Goal: Task Accomplishment & Management: Complete application form

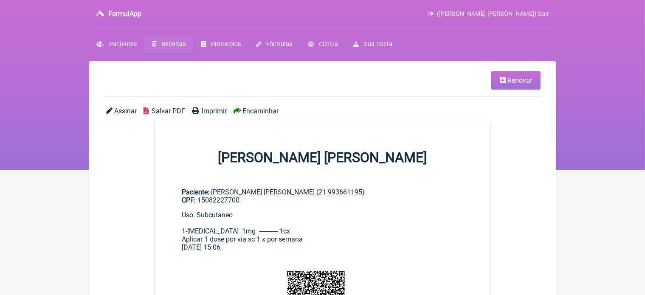
click at [509, 79] on span "Renovar" at bounding box center [519, 80] width 25 height 8
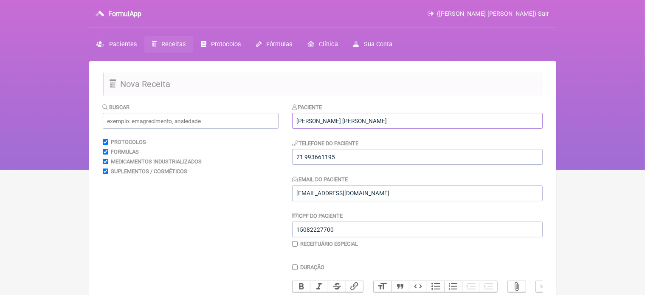
drag, startPoint x: 296, startPoint y: 119, endPoint x: 401, endPoint y: 127, distance: 105.2
click at [401, 127] on input "NATALIA JUSTINO DA ROCHA" at bounding box center [417, 121] width 251 height 16
drag, startPoint x: 297, startPoint y: 158, endPoint x: 355, endPoint y: 158, distance: 57.8
click at [355, 158] on input "21 993661195" at bounding box center [417, 157] width 251 height 16
drag, startPoint x: 296, startPoint y: 192, endPoint x: 417, endPoint y: 190, distance: 121.9
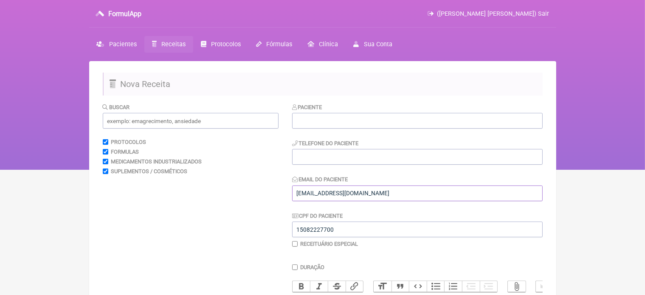
click at [417, 190] on input "VINI_PASCHOAL@YAHOO.COM.BR" at bounding box center [417, 194] width 251 height 16
drag, startPoint x: 298, startPoint y: 228, endPoint x: 365, endPoint y: 225, distance: 67.6
click at [365, 225] on input "15082227700" at bounding box center [417, 230] width 251 height 16
click at [319, 119] on input "text" at bounding box center [417, 121] width 251 height 16
paste input "ELZA VIDIGAL PEIXOTO"
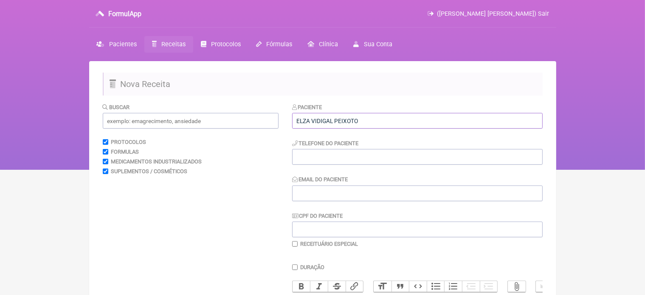
type input "ELZA VIDIGAL PEIXOTO"
click at [307, 155] on input "tel" at bounding box center [417, 157] width 251 height 16
type input "28 999949898"
click at [303, 197] on input "Email do Paciente" at bounding box center [417, 194] width 251 height 16
type input "vini_paschoal@yahoo.com.br"
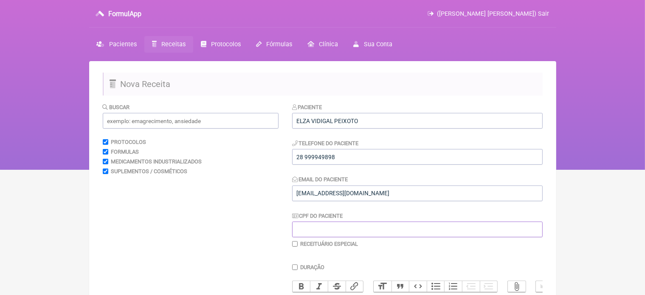
click at [301, 228] on input "CPF do Paciente" at bounding box center [417, 230] width 251 height 16
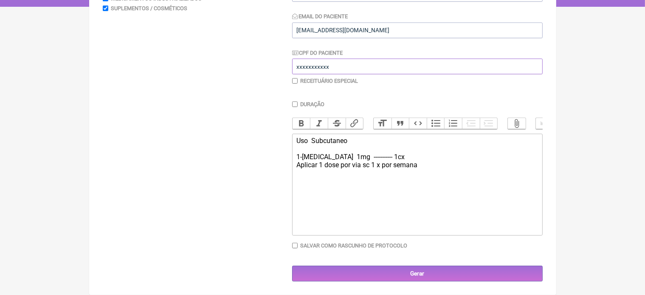
type input "xxxxxxxxxxx"
drag, startPoint x: 297, startPoint y: 139, endPoint x: 430, endPoint y: 172, distance: 137.0
click at [430, 172] on trix-editor "Uso Subcutaneo 1-Wegovy 1mg ----------- 1cx Aplicar 1 dose por via sc 1 x por s…" at bounding box center [417, 185] width 251 height 102
type trix-editor "<div>Uso&nbsp; Subcutaneo&nbsp;<br><br>1-Wegovy&nbsp; 1mg&nbsp; ----------- 1cx…"
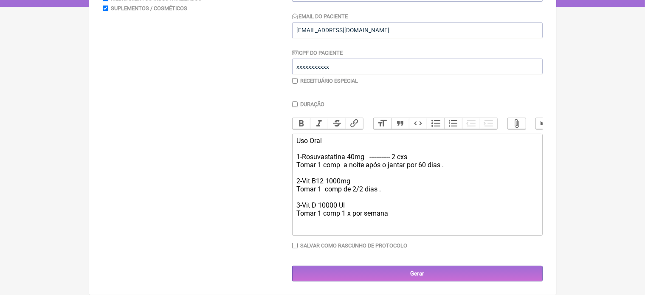
type trix-editor "<div>Uso Oral&nbsp;<br><br>1-Rosuvastatina 40mg &nbsp; ------------ 2 cxs&nbsp;…"
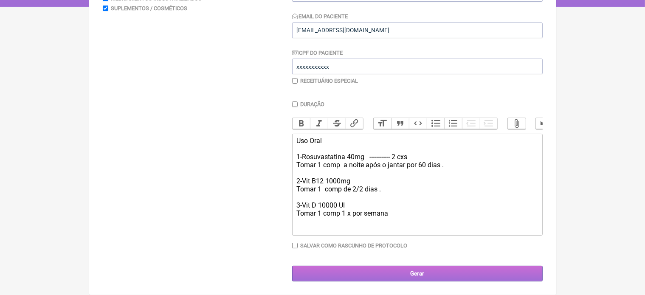
click at [419, 273] on input "Gerar" at bounding box center [417, 274] width 251 height 16
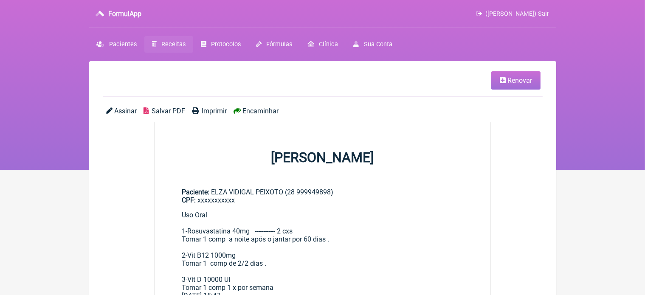
click at [211, 108] on span "Imprimir" at bounding box center [214, 111] width 25 height 8
click at [510, 80] on span "Renovar" at bounding box center [519, 80] width 25 height 8
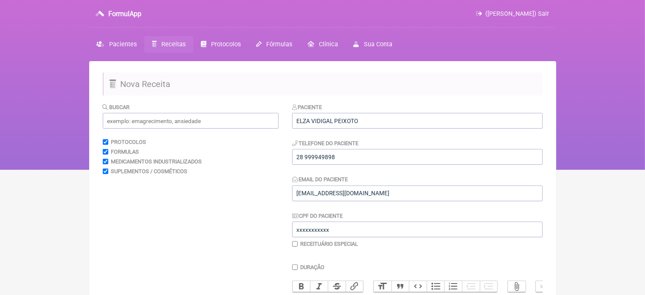
scroll to position [170, 0]
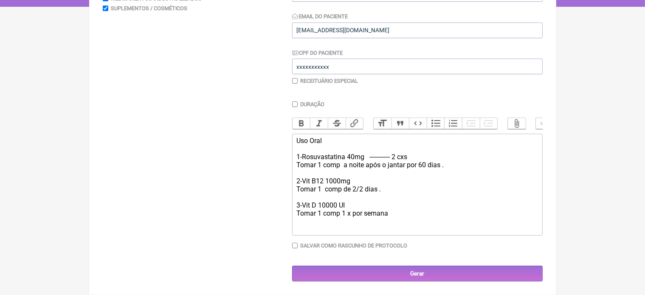
click at [347, 181] on div "Uso Oral 1-Rosuvastatina 40mg ------------ 2 cxs Tomar 1 comp a noite após o ja…" at bounding box center [416, 177] width 241 height 81
click at [339, 180] on div "Uso Oral 1-Rosuvastatina 40mg ------------ 2 cxs Tomar 1 comp a noite após o ja…" at bounding box center [416, 177] width 241 height 81
type trix-editor "<div>Uso Oral&nbsp;<br><br>1-Rosuvastatina 40mg &nbsp; ------------ 2 cxs&nbsp;…"
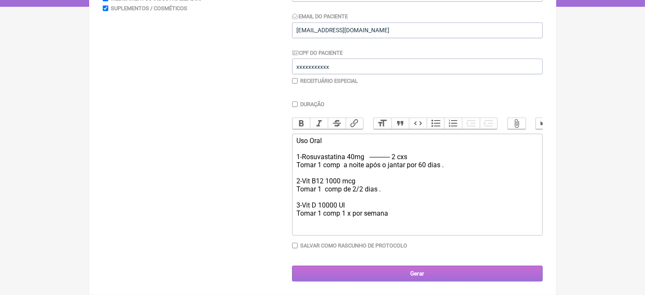
click at [401, 275] on input "Gerar" at bounding box center [417, 274] width 251 height 16
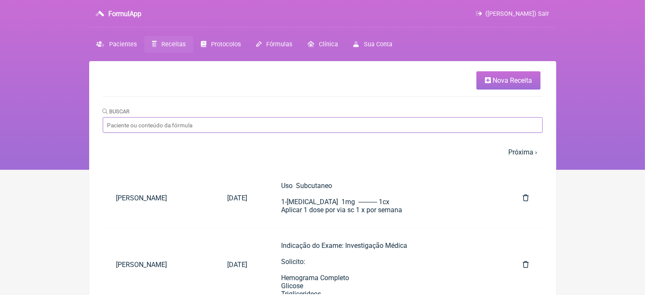
click at [151, 129] on input "Buscar" at bounding box center [323, 125] width 440 height 16
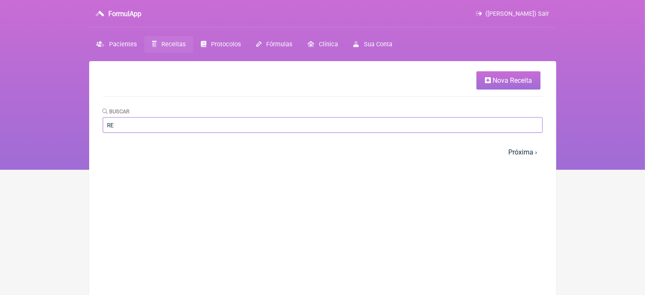
type input "R"
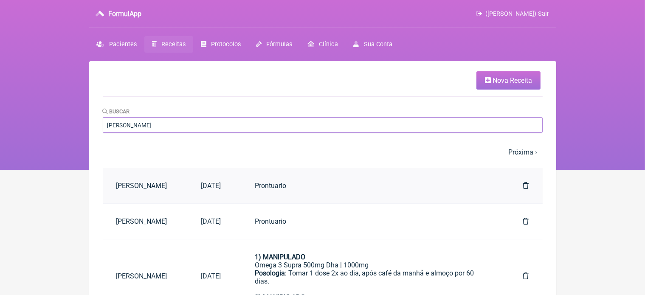
type input "Renato p"
click at [235, 184] on link "29/08/2025" at bounding box center [211, 186] width 47 height 22
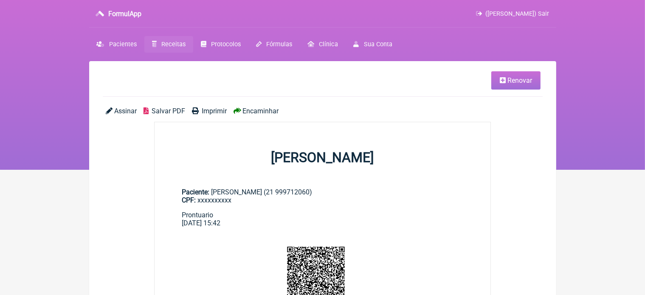
click at [518, 78] on span "Renovar" at bounding box center [519, 80] width 25 height 8
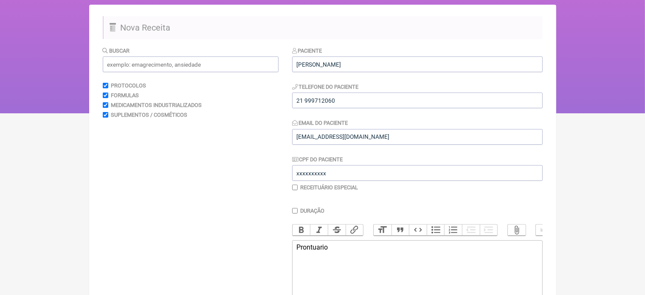
scroll to position [119, 0]
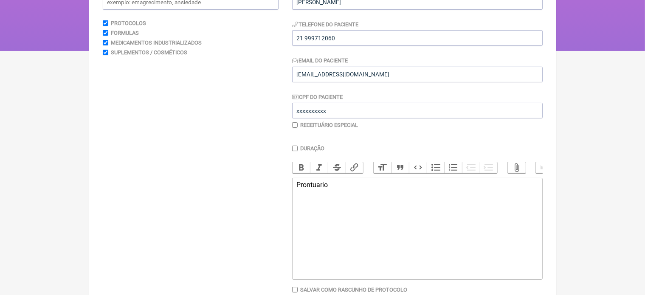
click at [341, 189] on div "Prontuario" at bounding box center [416, 185] width 241 height 8
click at [299, 205] on div "Prontuario Tireoidite de hashimoto #acido urico" at bounding box center [416, 193] width 241 height 24
click at [336, 215] on trix-editor "Prontuario Tireoidite de hashimoto acido urico" at bounding box center [417, 229] width 251 height 102
click at [309, 221] on div "Prontuario Tireoidite de hashimoto acido urico Testosterona 492 B12 574" at bounding box center [416, 201] width 241 height 40
click at [329, 221] on div "Prontuario Tireoidite de hashimoto acido urico Testosterona 492 B12 : 574" at bounding box center [416, 201] width 241 height 40
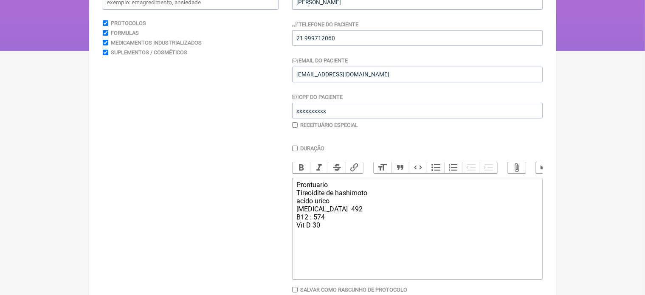
click at [294, 224] on trix-editor "Prontuario Tireoidite de hashimoto acido urico Testosterona 492 B12 : 574 Vit D…" at bounding box center [417, 229] width 251 height 102
click at [301, 225] on div "Prontuario Tireoidite de hashimoto acido urico Testosterona 492 vit B12 : 574 V…" at bounding box center [416, 205] width 241 height 48
type trix-editor "<div>Prontuario<br>Tireoidite de hashimoto&nbsp;<br>acido urico&nbsp;<br>Testos…"
click at [323, 229] on div "Prontuario Tireoidite de hashimoto acido urico Testosterona 492 Vit B12 : 574 V…" at bounding box center [416, 205] width 241 height 48
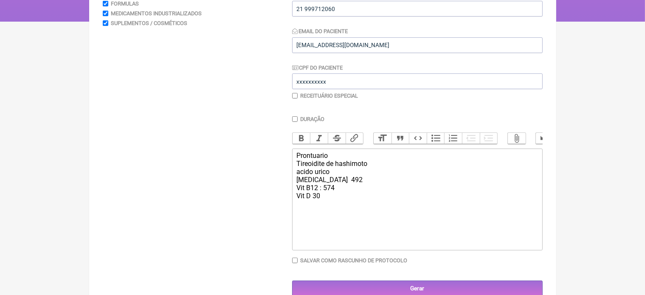
scroll to position [164, 0]
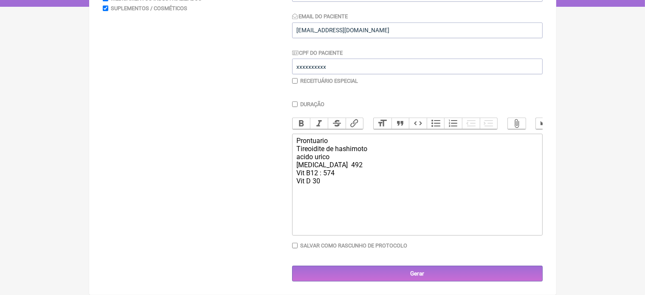
drag, startPoint x: 296, startPoint y: 145, endPoint x: 349, endPoint y: 197, distance: 73.6
click at [349, 197] on trix-editor "Prontuario Tireoidite de hashimoto acido urico Testosterona 492 Vit B12 : 574 V…" at bounding box center [417, 185] width 251 height 102
click at [296, 78] on input "checkbox" at bounding box center [295, 81] width 6 height 6
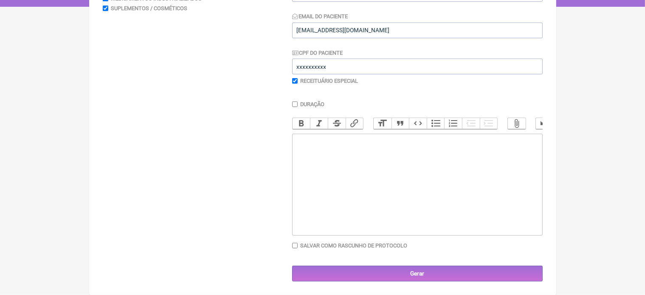
checkbox input "true"
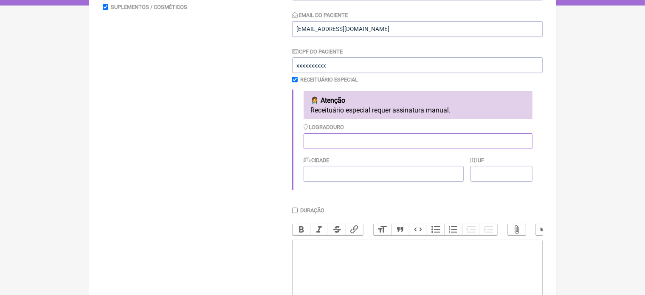
click at [325, 138] on input "Logradouro" at bounding box center [418, 141] width 229 height 16
type input "RJ"
click at [321, 175] on input "Cidade" at bounding box center [384, 174] width 160 height 16
type input "Rio de Janeiro"
click at [489, 173] on input "UF" at bounding box center [502, 174] width 62 height 16
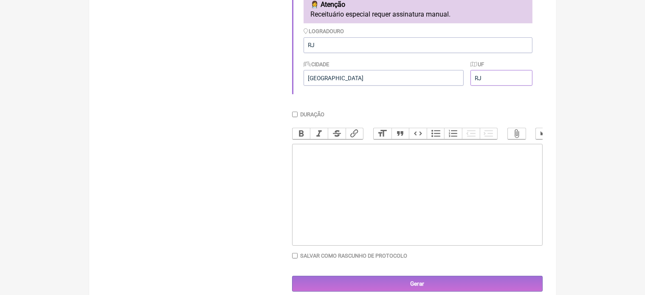
scroll to position [272, 0]
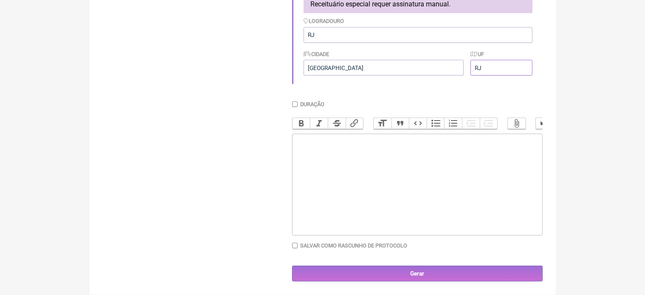
type input "RJ"
click at [310, 149] on trix-editor at bounding box center [417, 185] width 251 height 102
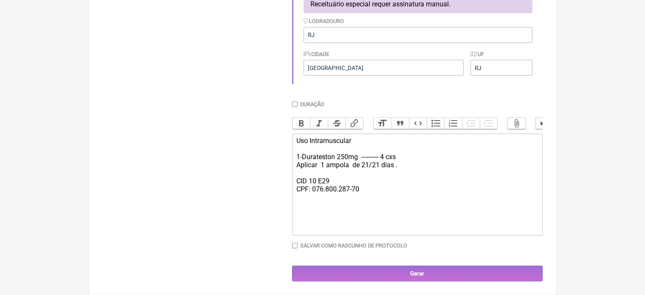
type trix-editor "<div>Uso Intramuscular&nbsp;<br><br>1-Durateston 250mg&nbsp; ---------- 4 cxs&n…"
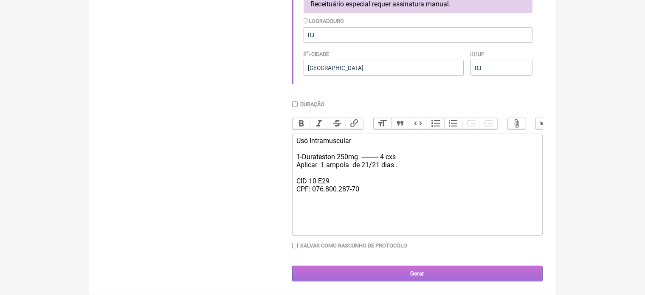
click at [423, 280] on input "Gerar" at bounding box center [417, 274] width 251 height 16
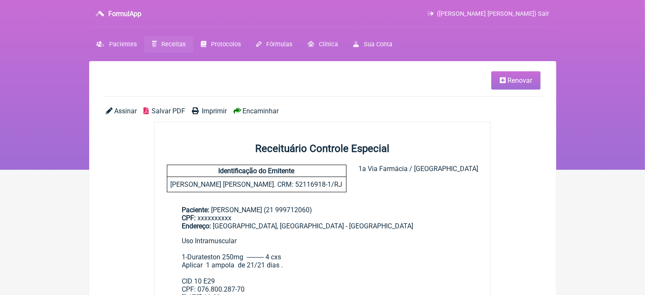
click at [212, 111] on span "Imprimir" at bounding box center [214, 111] width 25 height 8
click at [510, 80] on span "Renovar" at bounding box center [519, 80] width 25 height 8
click at [519, 84] on span "Renovar" at bounding box center [519, 80] width 25 height 8
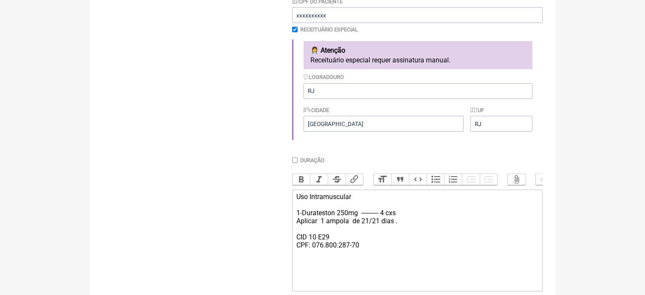
scroll to position [201, 0]
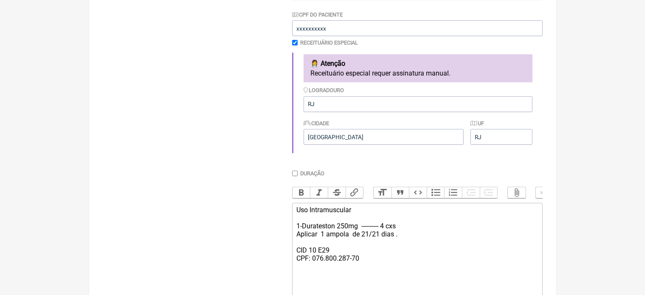
click at [294, 42] on input "checkbox" at bounding box center [295, 43] width 6 height 6
checkbox input "false"
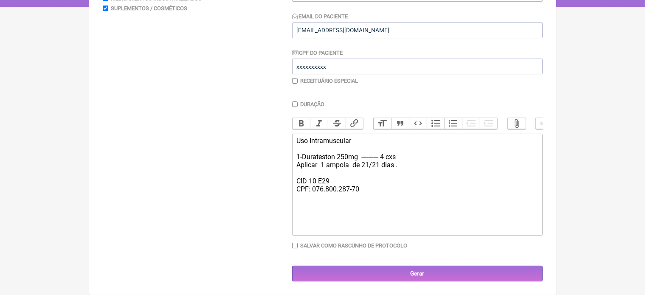
drag, startPoint x: 297, startPoint y: 144, endPoint x: 371, endPoint y: 210, distance: 99.2
click at [371, 210] on trix-editor "Uso Intramuscular 1-Durateston 250mg ---------- 4 cxs Aplicar 1 ampola de 21/21…" at bounding box center [417, 185] width 251 height 102
type trix-editor "<div>Uso Intramuscular&nbsp;<br><br>1-Durateston 250mg&nbsp; ---------- 4 cxs&n…"
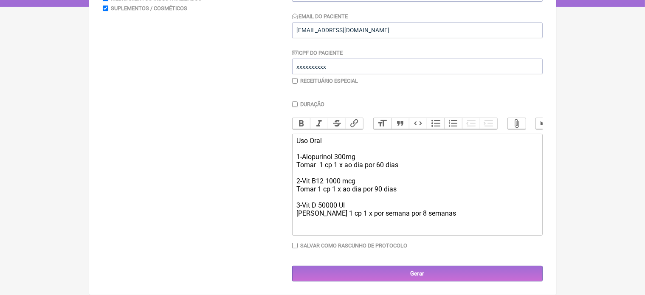
type trix-editor "<div>Uso Oral&nbsp;<br><br>1-Alopurinol 300mg&nbsp;<br>Tomar&nbsp; 1 cp 1 x ao …"
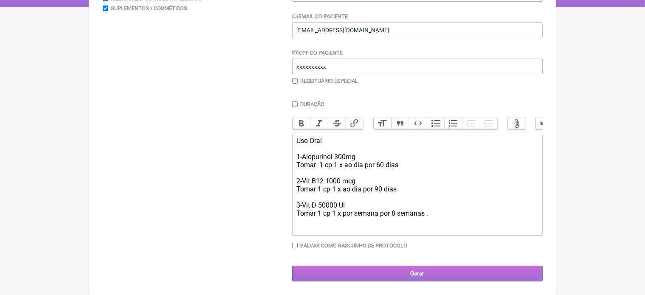
click at [403, 276] on input "Gerar" at bounding box center [417, 274] width 251 height 16
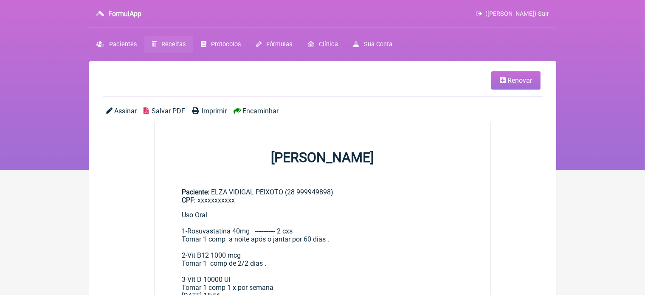
click at [518, 81] on span "Renovar" at bounding box center [519, 80] width 25 height 8
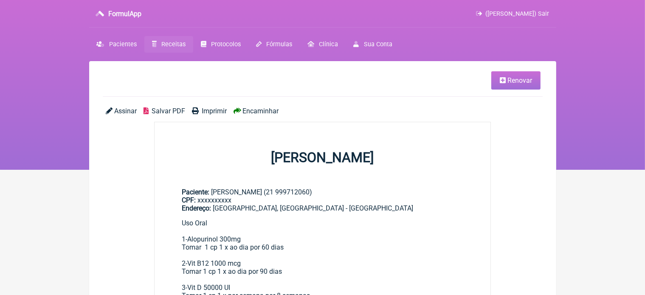
click at [212, 111] on span "Imprimir" at bounding box center [214, 111] width 25 height 8
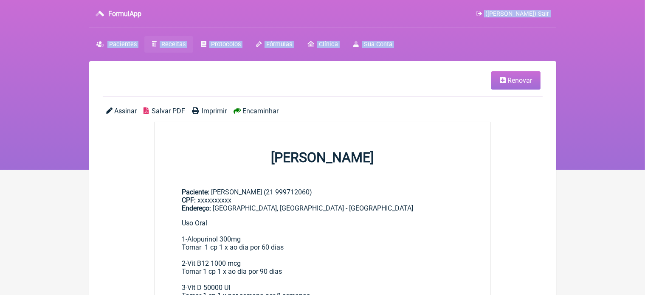
drag, startPoint x: 460, startPoint y: 75, endPoint x: 232, endPoint y: -41, distance: 255.8
click at [232, 0] on html "FormulApp ([PERSON_NAME]) Sair [GEOGRAPHIC_DATA] Receitas Protocolos Fórmulas […" at bounding box center [322, 85] width 645 height 170
click at [53, 47] on nav "FormulApp (VINICIUS VIEIRA PASCHOAL) Sair Pacientes Receitas Protocolos Fórmula…" at bounding box center [322, 85] width 645 height 170
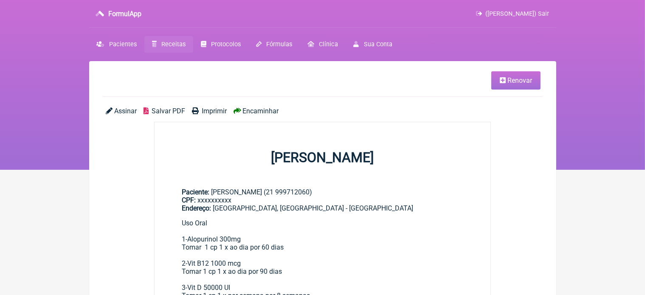
click at [514, 79] on span "Renovar" at bounding box center [519, 80] width 25 height 8
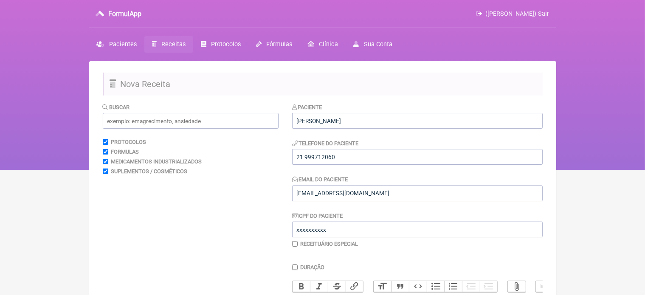
scroll to position [170, 0]
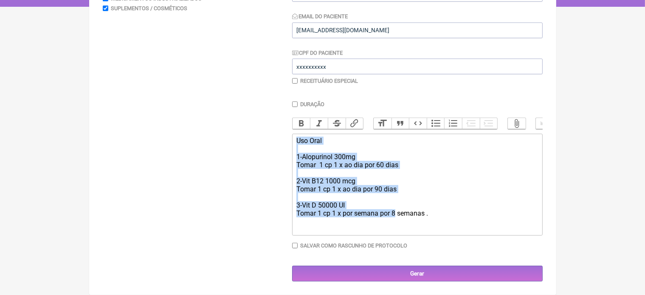
drag, startPoint x: 297, startPoint y: 138, endPoint x: 396, endPoint y: 257, distance: 155.0
click at [396, 257] on div "Paciente Renato Bellan Telefone do Paciente 21 999712060 Email do Paciente vini…" at bounding box center [417, 111] width 251 height 342
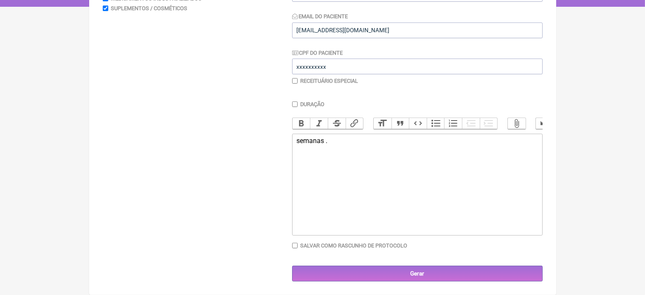
click at [332, 139] on div "semanas ." at bounding box center [416, 141] width 241 height 8
type trix-editor "<div>&nbsp;</div>"
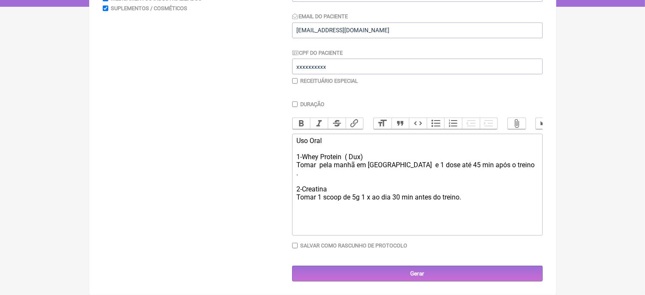
type trix-editor "<div>Uso Oral&nbsp;<br><br>1-Whey Protein&nbsp; ( Dux)<br>Tomar&nbsp; pela manh…"
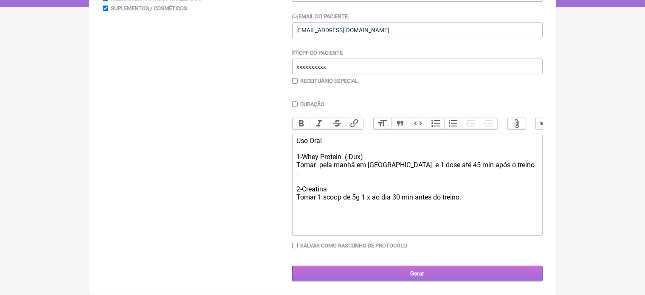
click at [415, 271] on input "Gerar" at bounding box center [417, 274] width 251 height 16
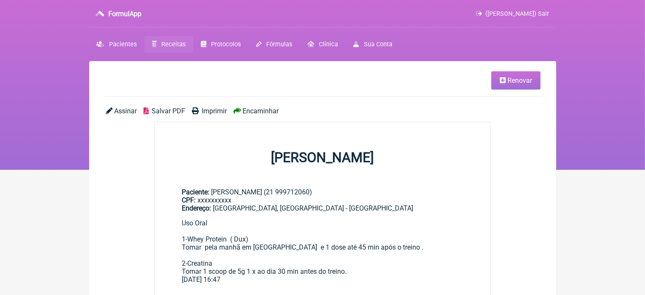
click at [218, 112] on span "Imprimir" at bounding box center [214, 111] width 25 height 8
click at [124, 42] on span "Pacientes" at bounding box center [123, 44] width 28 height 7
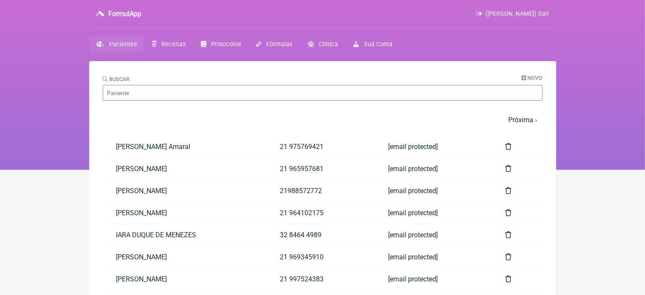
click at [141, 96] on input "Buscar" at bounding box center [323, 93] width 440 height 16
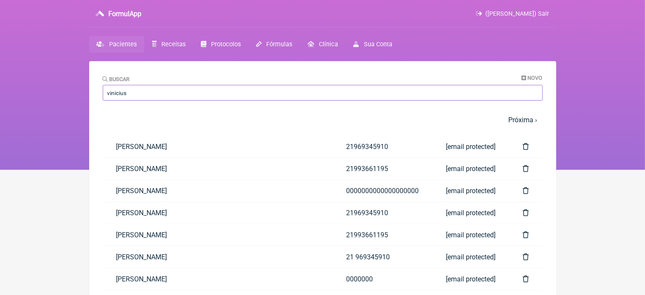
type input "vinicius"
click at [92, 131] on main "Buscar Novo vinicius 1 2 3 4 5 … Próxima › Última » Paciente Telefone Email Vin…" at bounding box center [322, 293] width 467 height 465
click at [150, 147] on link "Vinicius Vieira Paschoal" at bounding box center [218, 147] width 230 height 22
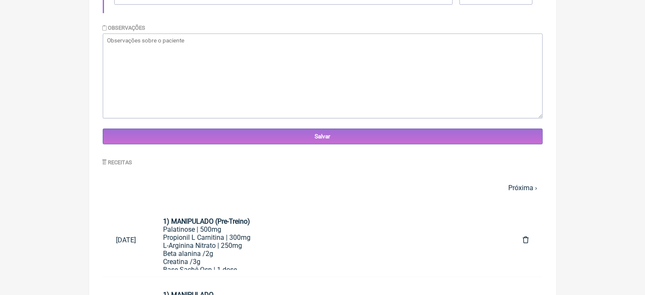
scroll to position [283, 0]
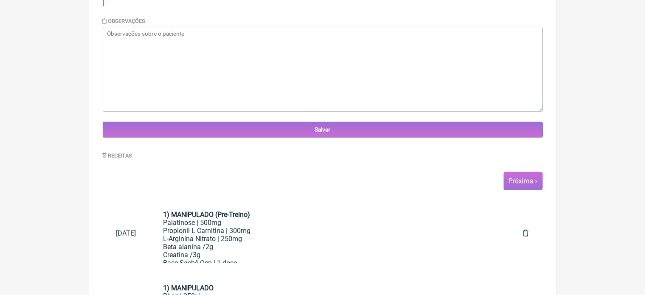
click at [521, 182] on link "Próxima ›" at bounding box center [523, 181] width 29 height 8
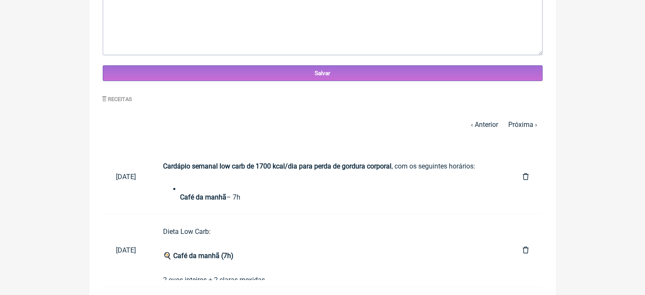
scroll to position [337, 0]
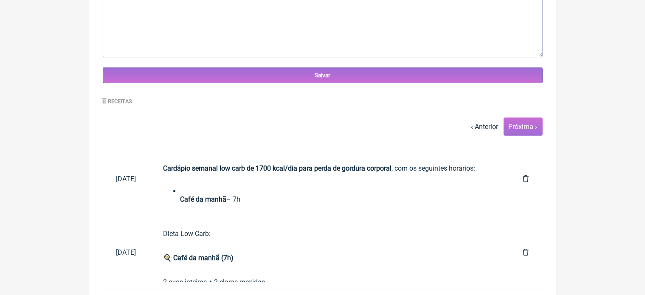
click at [520, 129] on link "Próxima ›" at bounding box center [523, 127] width 29 height 8
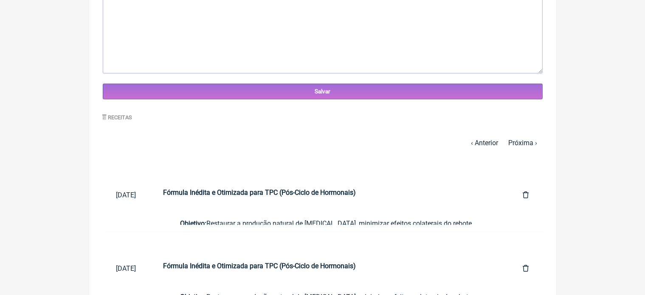
scroll to position [316, 0]
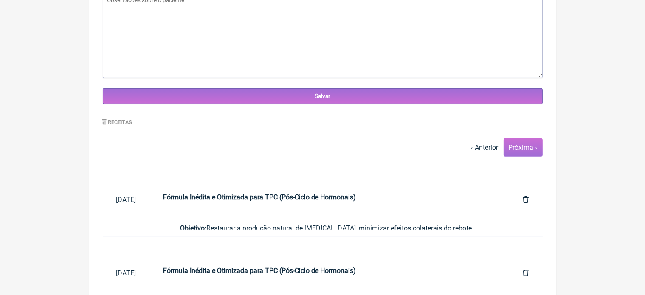
click at [519, 145] on link "Próxima ›" at bounding box center [523, 148] width 29 height 8
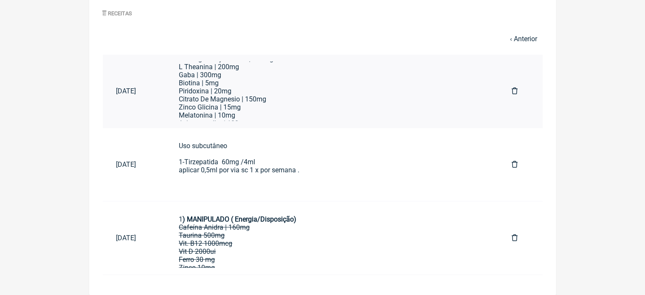
scroll to position [34, 0]
click at [400, 83] on div "Piridoxina | 20mg" at bounding box center [332, 87] width 306 height 8
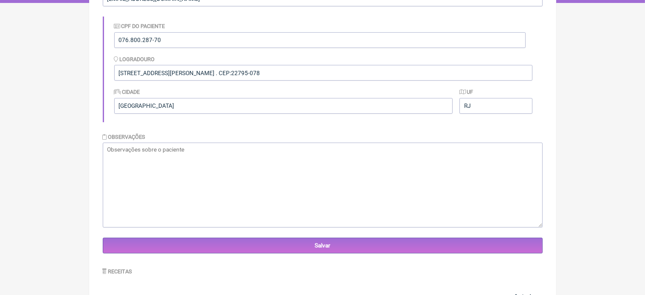
scroll to position [0, 0]
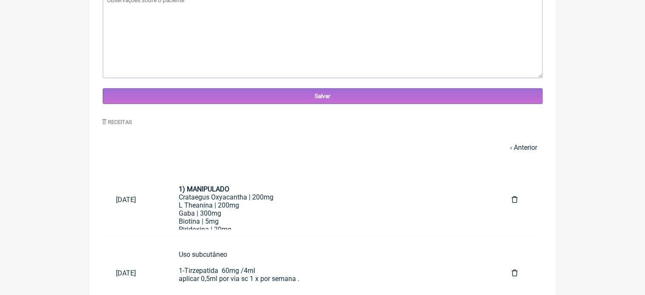
scroll to position [58, 0]
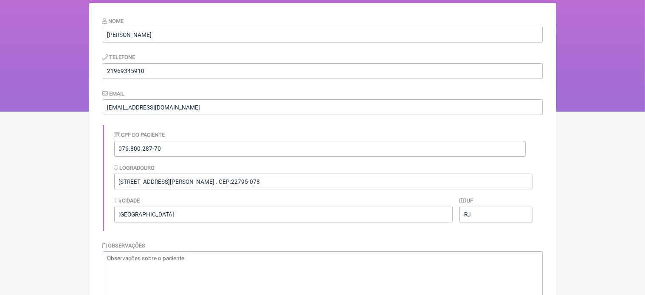
scroll to position [337, 0]
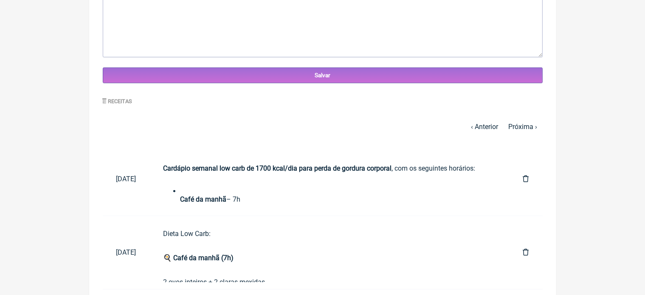
scroll to position [283, 0]
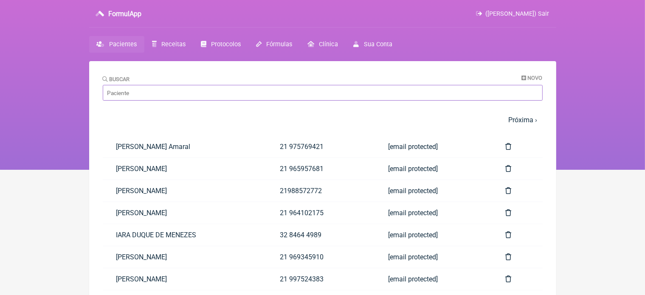
click at [148, 96] on input "Buscar" at bounding box center [323, 93] width 440 height 16
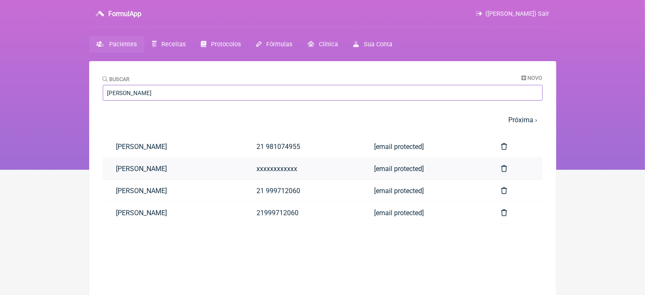
type input "Renato"
click at [164, 169] on link "[PERSON_NAME]" at bounding box center [173, 169] width 141 height 22
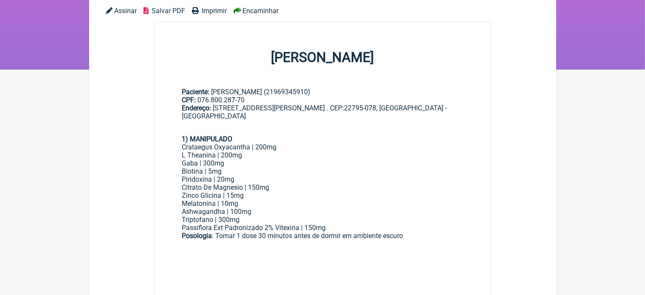
scroll to position [119, 0]
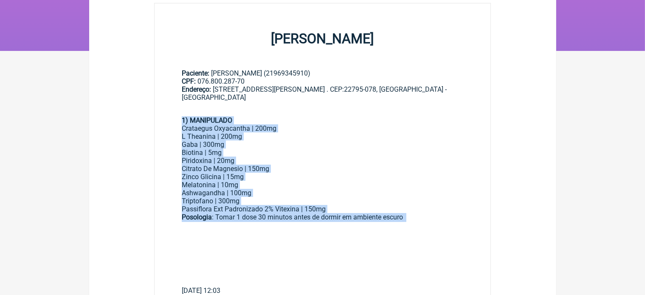
drag, startPoint x: 178, startPoint y: 118, endPoint x: 326, endPoint y: 232, distance: 186.2
click at [326, 232] on main "Paciente: [PERSON_NAME] (21969345910) CPF: 076.800.287-70 Endereço: [STREET_ADD…" at bounding box center [323, 179] width 336 height 246
copy div "1) MANIPULADO Crataegus Oxyacantha | 200mg L Theanina | 200mg Gaba | 300mg Biot…"
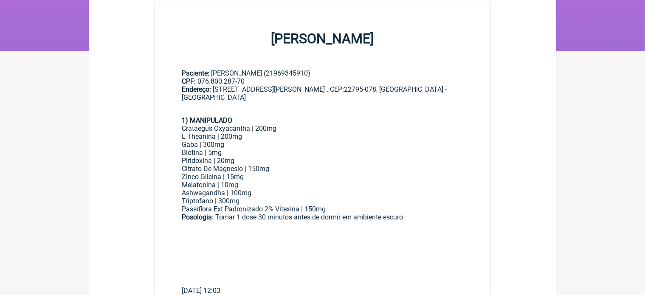
click at [141, 61] on main "Renovar Assinar Salvar PDF Imprimir Encaminhar [PERSON_NAME] Paciente: [PERSON_…" at bounding box center [322, 263] width 467 height 643
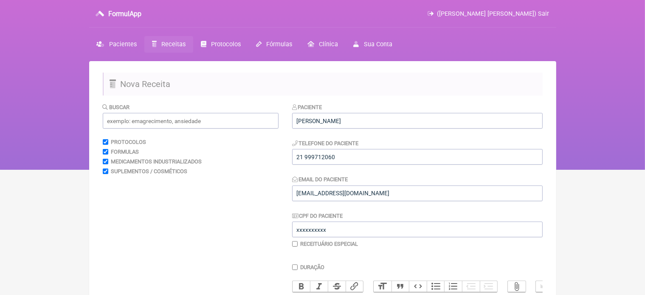
scroll to position [170, 0]
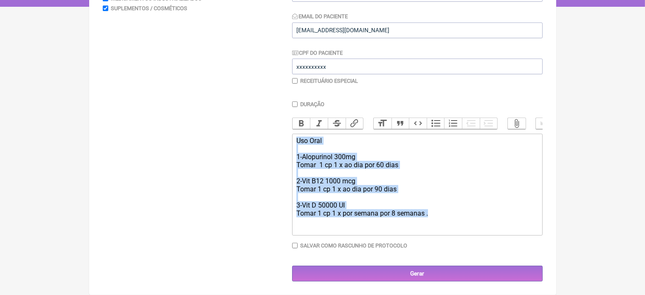
drag, startPoint x: 295, startPoint y: 143, endPoint x: 430, endPoint y: 228, distance: 160.0
click at [430, 228] on trix-editor "Uso Oral 1-Alopurinol 300mg Tomar 1 cp 1 x ao dia por 60 dias 2-Vit B12 1000 mc…" at bounding box center [417, 185] width 251 height 102
type trix-editor "<div>Uso Oral&nbsp;<br><br>1-Alopurinol 300mg&nbsp;<br>Tomar&nbsp; 1 cp 1 x ao …"
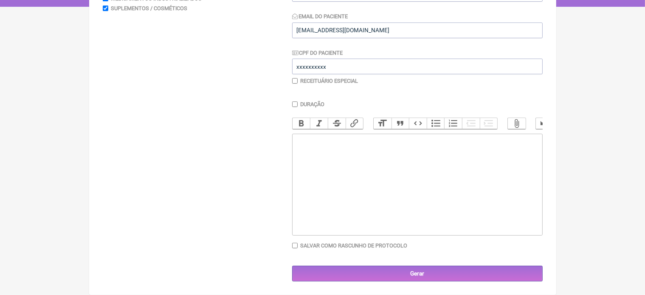
paste trix-editor "<div><strong>1) MANIPULADO</strong></div><div>Crataegus Oxyacantha | 200mg</div…"
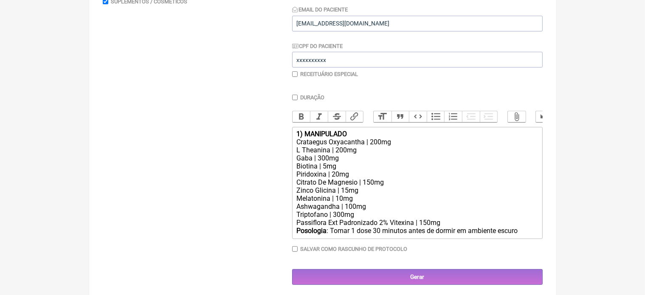
click at [353, 138] on div "1) MANIPULADO" at bounding box center [416, 134] width 241 height 8
click at [349, 138] on strong "1) MANIPULADO Sono)" at bounding box center [331, 134] width 70 height 8
type trix-editor "<div><strong>1) MANIPULADO (Sono)</strong></div><div>Crataegus Oxyacantha | 200…"
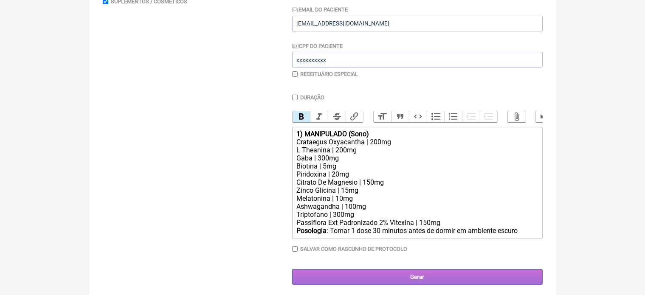
click at [426, 285] on input "Gerar" at bounding box center [417, 277] width 251 height 16
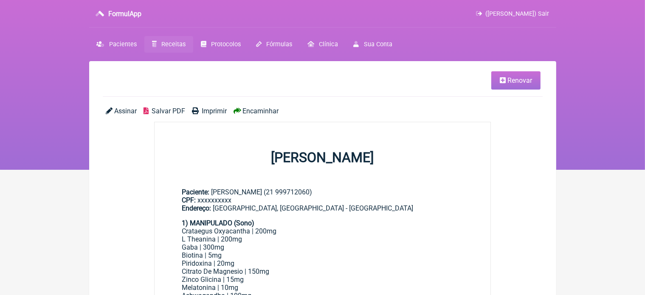
click at [211, 110] on span "Imprimir" at bounding box center [214, 111] width 25 height 8
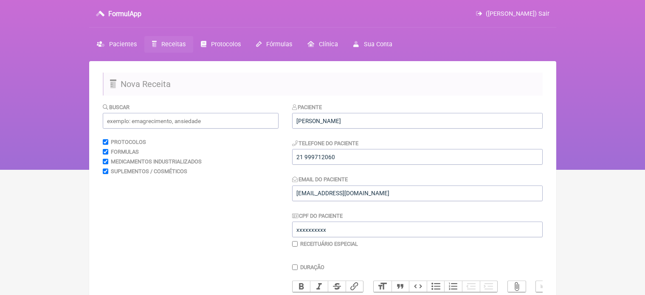
scroll to position [170, 0]
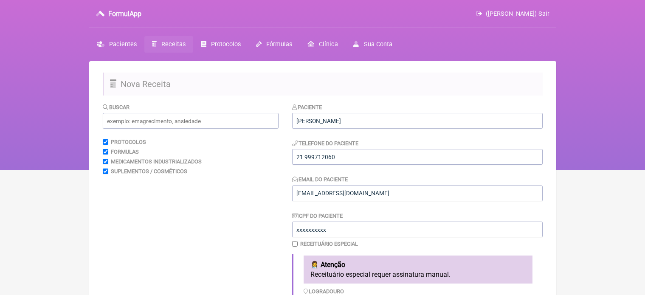
scroll to position [170, 0]
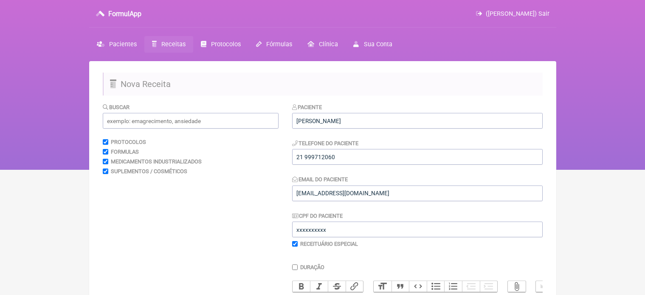
scroll to position [170, 0]
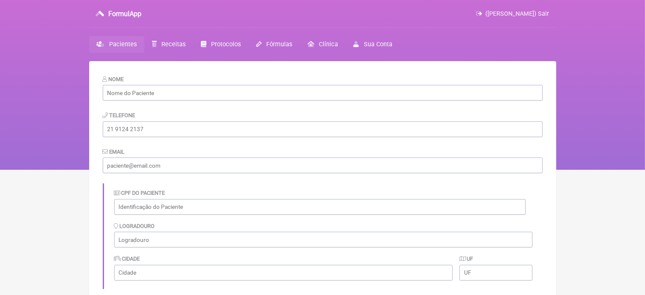
click at [104, 42] on link "Pacientes" at bounding box center [116, 44] width 55 height 17
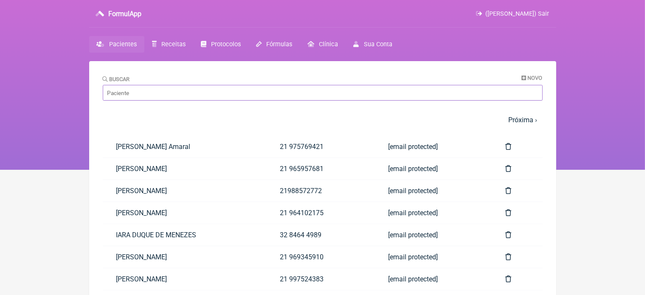
click at [180, 96] on input "Buscar" at bounding box center [323, 93] width 440 height 16
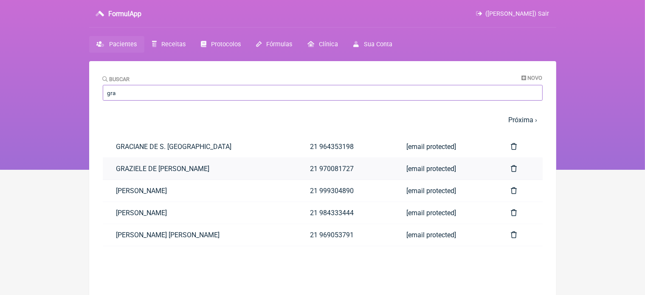
type input "gra"
click at [253, 161] on link "GRAZIELE DE CASTILHO PAULA" at bounding box center [200, 169] width 194 height 22
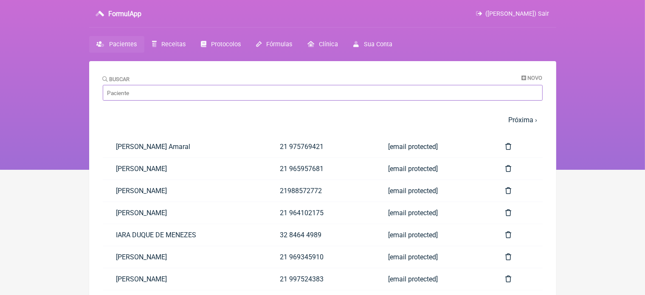
click at [128, 93] on input "Buscar" at bounding box center [323, 93] width 440 height 16
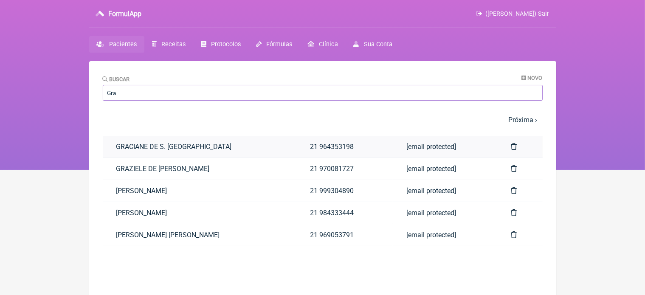
type input "Gra"
click at [105, 146] on link "GRACIANE DE S. CAMPOS" at bounding box center [200, 147] width 194 height 22
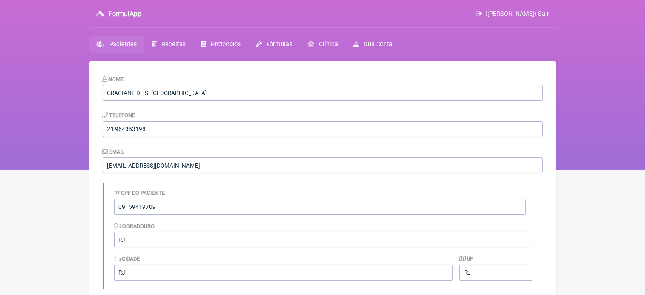
click at [116, 42] on span "Pacientes" at bounding box center [123, 44] width 28 height 7
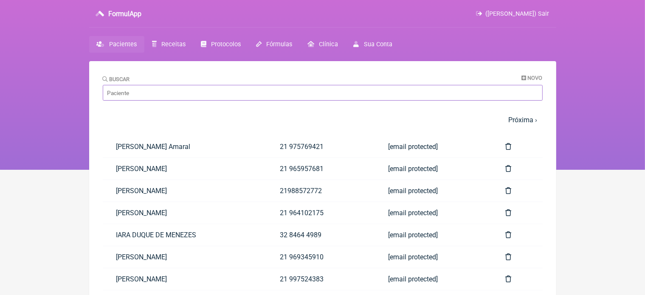
click at [145, 87] on input "Buscar" at bounding box center [323, 93] width 440 height 16
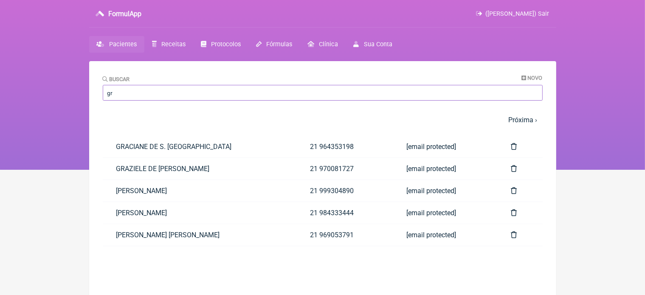
type input "g"
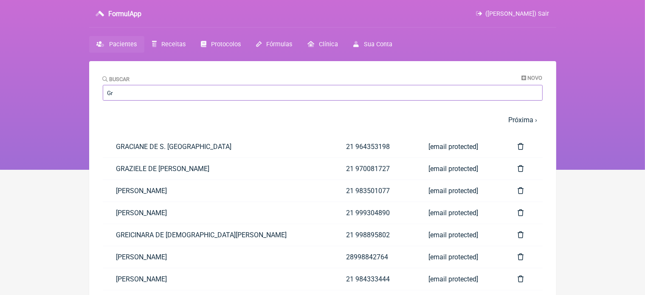
type input "Gr"
click at [107, 128] on nav "1 2 3 4 5 … Próxima › Última »" at bounding box center [323, 120] width 440 height 18
click at [151, 235] on link "GREICINARA DE [DEMOGRAPHIC_DATA][PERSON_NAME]" at bounding box center [218, 235] width 230 height 22
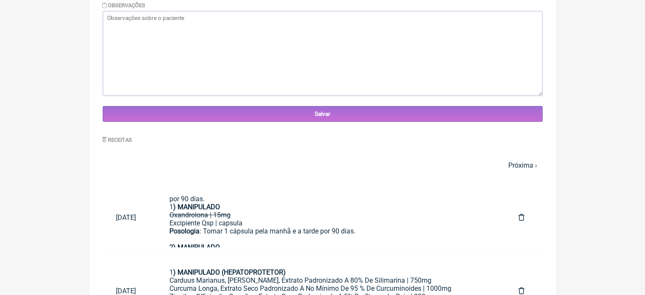
scroll to position [313, 0]
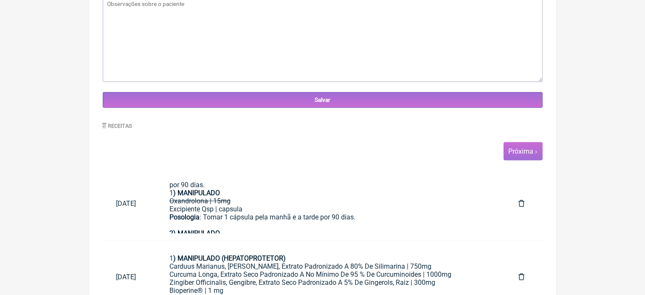
click at [523, 152] on link "Próxima ›" at bounding box center [523, 151] width 29 height 8
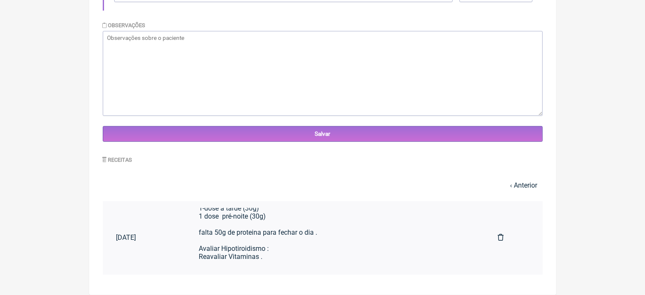
scroll to position [27, 0]
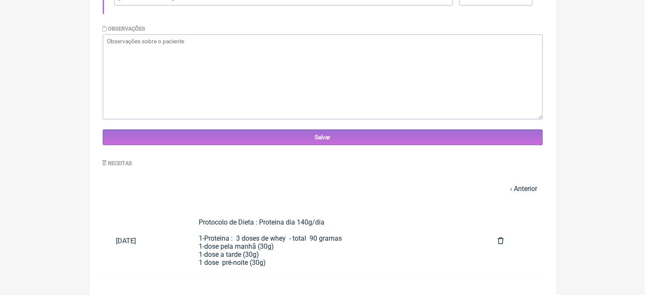
scroll to position [279, 0]
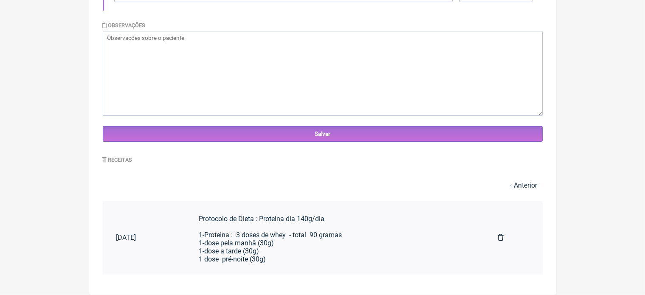
click at [280, 240] on div "Protocolo de Dieta : Proteina dia 140g/dia 1-Proteina : 3 doses de whey - total…" at bounding box center [335, 259] width 272 height 89
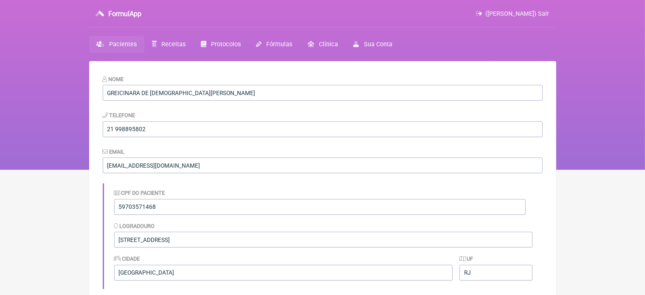
scroll to position [258, 0]
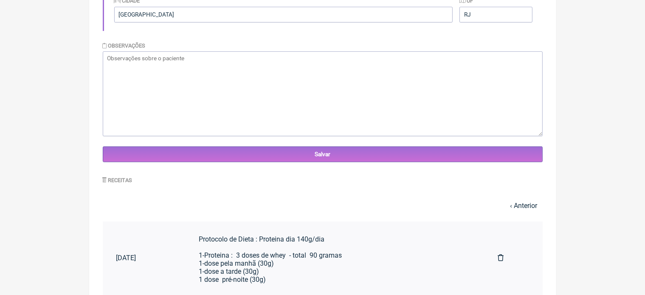
click at [304, 253] on div "Protocolo de Dieta : Proteina dia 140g/dia 1-Proteina : 3 doses de whey - total…" at bounding box center [335, 279] width 272 height 89
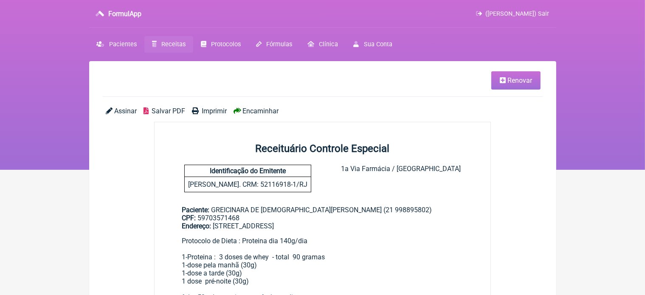
click at [515, 81] on span "Renovar" at bounding box center [519, 80] width 25 height 8
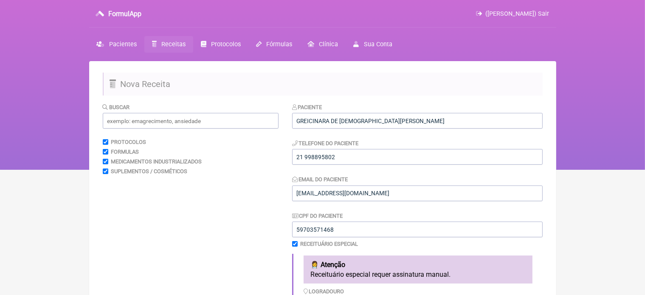
scroll to position [258, 0]
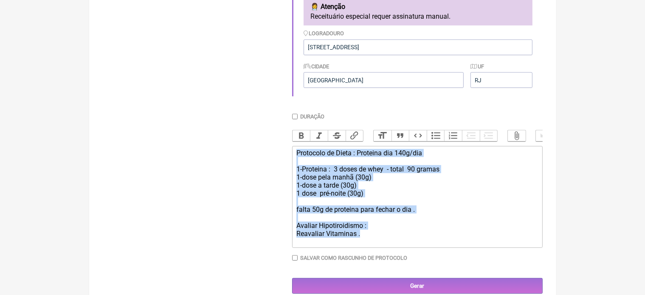
drag, startPoint x: 297, startPoint y: 159, endPoint x: 378, endPoint y: 246, distance: 118.4
click at [378, 238] on div "Protocolo de Dieta : Proteina dia 140g/dia 1-Proteina : 3 doses de whey - total…" at bounding box center [416, 193] width 241 height 89
type trix-editor "<div>Protocolo de Dieta : Proteina dia 140g/dia&nbsp;<br><br>1-Proteina :&nbsp;…"
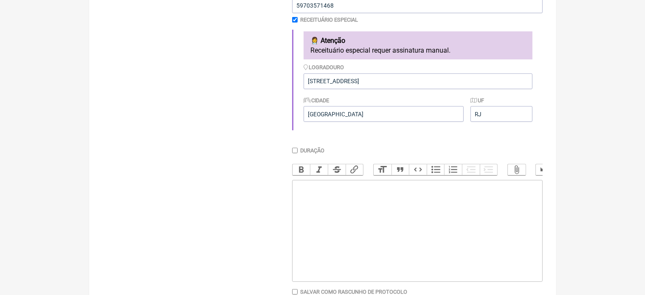
scroll to position [241, 0]
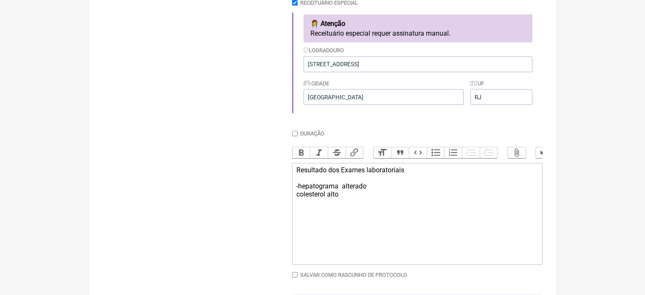
click at [297, 198] on div "Resultado dos Exames laboratoriais -hepatograma alterado colesterol alto" at bounding box center [416, 182] width 241 height 32
click at [351, 198] on div "Resultado dos Exames laboratoriais -hepatograma alterado -colesterol alto" at bounding box center [416, 182] width 241 height 32
click at [312, 214] on div "Resultado dos Exames laboratoriais -hepatograma alterado -colesterol alto -glic…" at bounding box center [416, 190] width 241 height 48
click at [338, 214] on div "Resultado dos Exames laboratoriais -hepatograma alterado -colesterol alto -glic…" at bounding box center [416, 190] width 241 height 48
click at [328, 223] on div "Resultado dos Exames laboratoriais -hepatograma alterado -colesterol alto -glic…" at bounding box center [416, 194] width 241 height 56
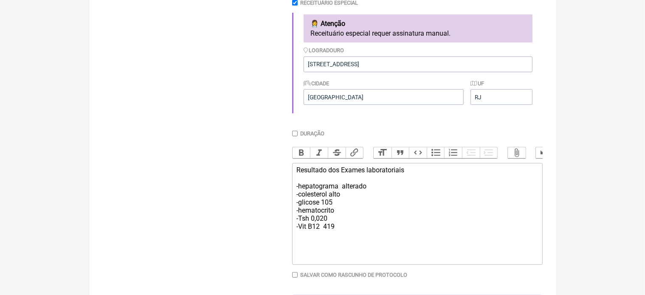
click at [341, 219] on div "Resultado dos Exames laboratoriais -hepatograma alterado -colesterol alto -glic…" at bounding box center [416, 198] width 241 height 65
click at [302, 194] on div "Resultado dos Exames laboratoriais -hepatograma alterado -colesterol alto -glic…" at bounding box center [416, 198] width 241 height 65
click at [302, 202] on div "Resultado dos Exames laboratoriais -Hepatograma alterado -colesterol alto -glic…" at bounding box center [416, 198] width 241 height 65
click at [302, 212] on div "Resultado dos Exames laboratoriais -Hepatograma alterado -Colesterol alto -glic…" at bounding box center [416, 198] width 241 height 65
click at [386, 219] on div "Resultado dos Exames laboratoriais -Hepatograma alterado -Colesterol alto -Glic…" at bounding box center [416, 198] width 241 height 65
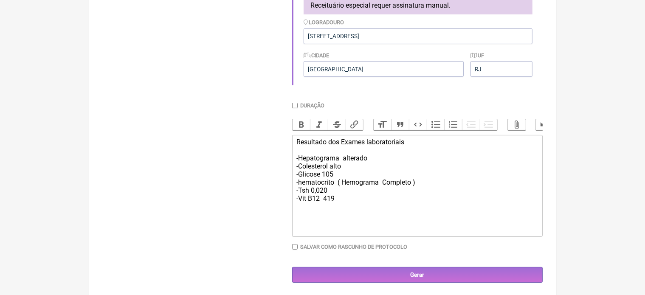
scroll to position [275, 0]
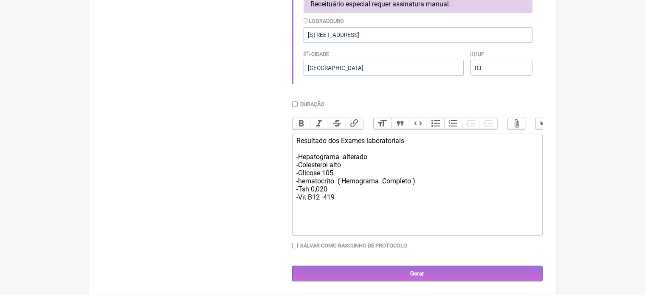
click at [344, 201] on div "Resultado dos Exames laboratoriais -Hepatograma alterado -Colesterol alto -Glic…" at bounding box center [416, 169] width 241 height 65
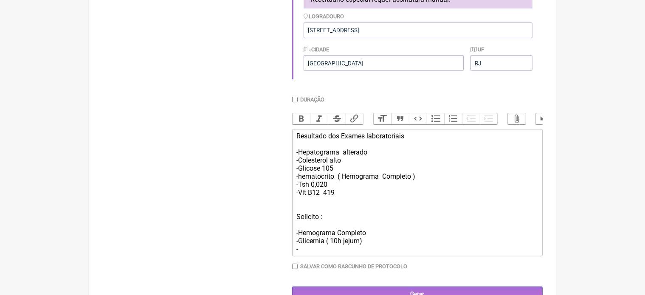
click at [365, 245] on div "Resultado dos Exames laboratoriais -Hepatograma alterado -Colesterol alto -Glic…" at bounding box center [416, 192] width 241 height 121
click at [305, 251] on div "Resultado dos Exames laboratoriais -Hepatograma alterado -Colesterol alto -Glic…" at bounding box center [416, 192] width 241 height 121
click at [302, 253] on div "Resultado dos Exames laboratoriais -Hepatograma alterado -Colesterol alto -Glic…" at bounding box center [416, 192] width 241 height 121
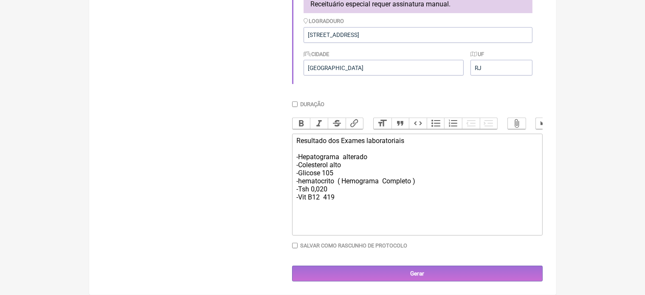
click at [302, 185] on div "Resultado dos Exames laboratoriais -Hepatograma alterado -Colesterol alto -Glic…" at bounding box center [416, 173] width 241 height 73
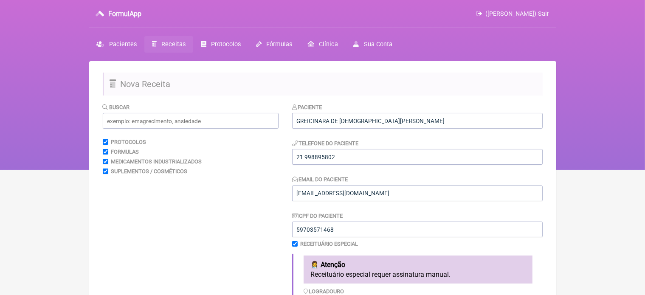
scroll to position [258, 0]
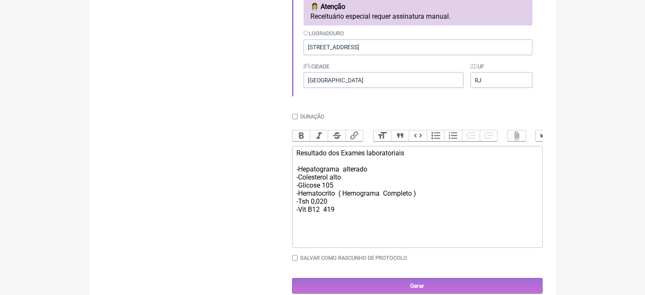
click at [408, 161] on div "Resultado dos Exames laboratoriais -Hepatograma alterado -Colesterol alto -Glic…" at bounding box center [416, 185] width 241 height 73
type trix-editor "<div>Resultado dos Exames laboratoriais ( Alterados)<br><br>-Hepatograma&nbsp; …"
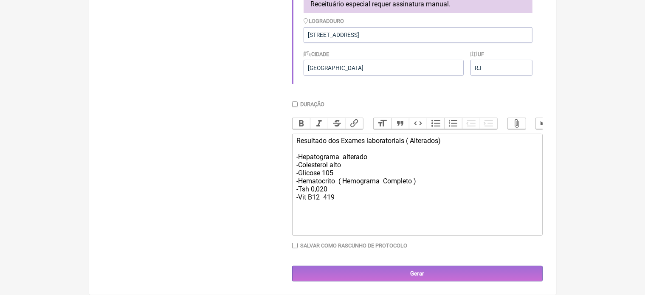
scroll to position [279, 0]
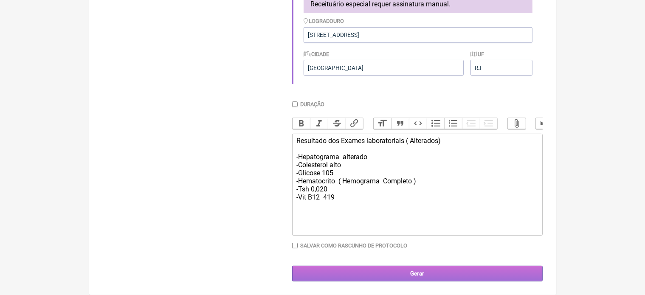
click at [414, 273] on input "Gerar" at bounding box center [417, 274] width 251 height 16
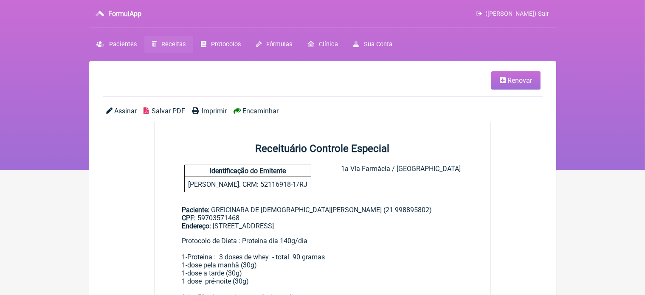
click at [528, 79] on span "Renovar" at bounding box center [519, 80] width 25 height 8
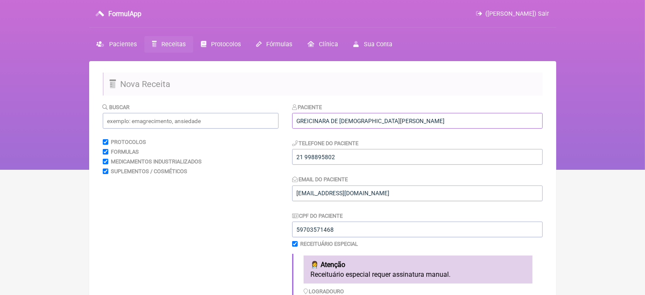
click at [403, 116] on input "GREICINARA DE [DEMOGRAPHIC_DATA][PERSON_NAME]" at bounding box center [417, 121] width 251 height 16
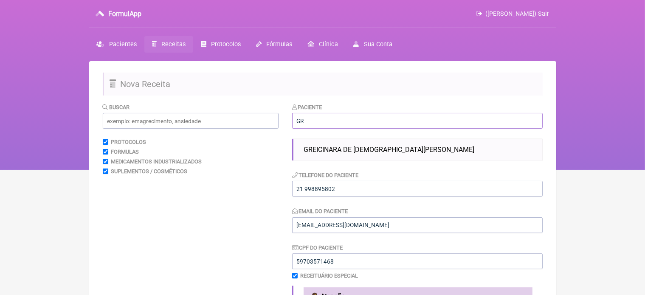
type input "G"
paste input "[PERSON_NAME]"
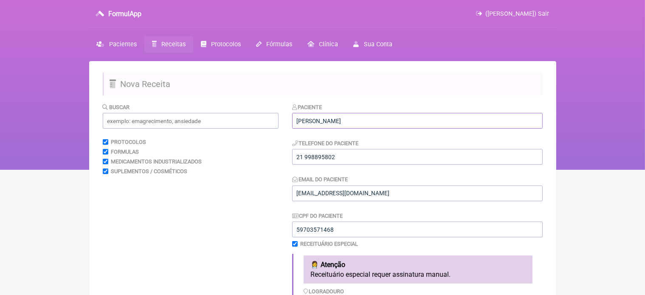
type input "[PERSON_NAME]"
drag, startPoint x: 299, startPoint y: 158, endPoint x: 384, endPoint y: 139, distance: 86.5
click at [384, 139] on div "Telefone do Paciente [PHONE_NUMBER]" at bounding box center [417, 152] width 251 height 26
type input "2"
type input "xxxxxxxxxxx"
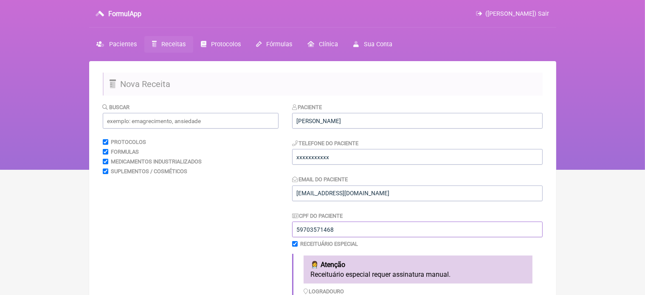
click at [330, 225] on input "59703571468" at bounding box center [417, 230] width 251 height 16
type input "8"
click at [330, 225] on input "8" at bounding box center [417, 230] width 251 height 16
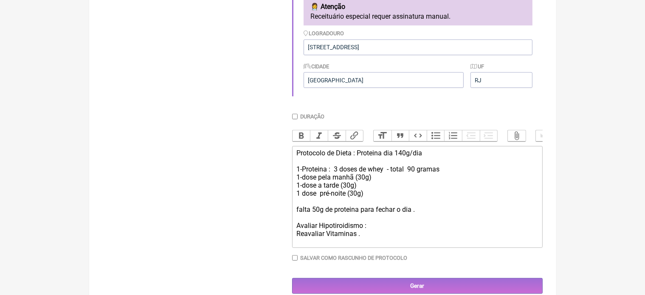
type input "xxxxxxxxxxx"
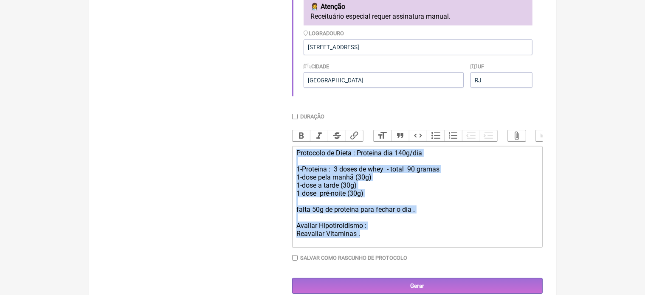
drag, startPoint x: 298, startPoint y: 161, endPoint x: 384, endPoint y: 275, distance: 142.5
click at [384, 268] on div "Duração Duração de 30 dias Bold Italic Strikethrough Link Heading Quote Code Bu…" at bounding box center [417, 190] width 251 height 155
type trix-editor "<div>Protocolo de Dieta : Proteina dia 140g/dia&nbsp;<br><br>1-Proteina :&nbsp;…"
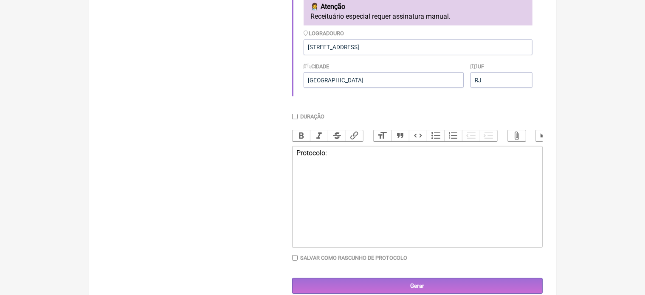
type trix-editor "<div>Protocolo:&nbsp;</div>"
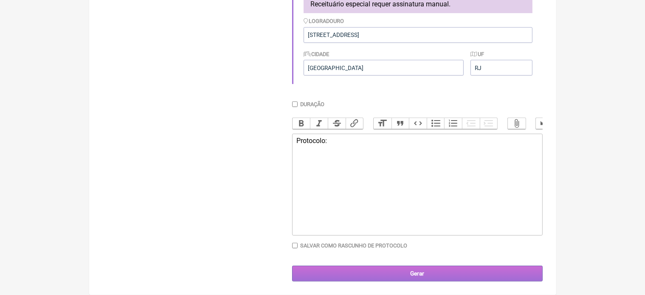
click at [421, 273] on input "Gerar" at bounding box center [417, 274] width 251 height 16
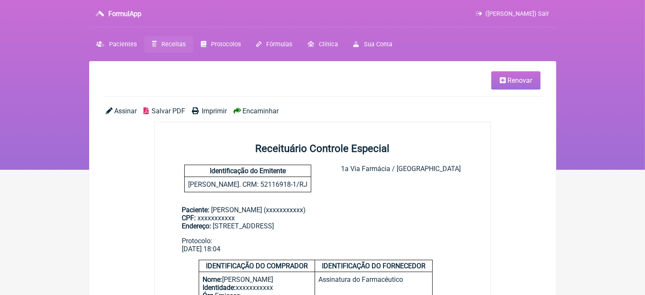
click at [513, 78] on span "Renovar" at bounding box center [519, 80] width 25 height 8
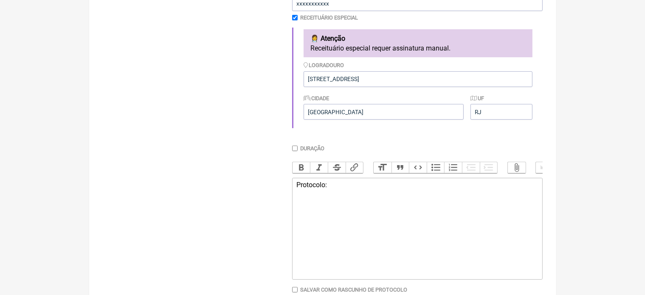
scroll to position [238, 0]
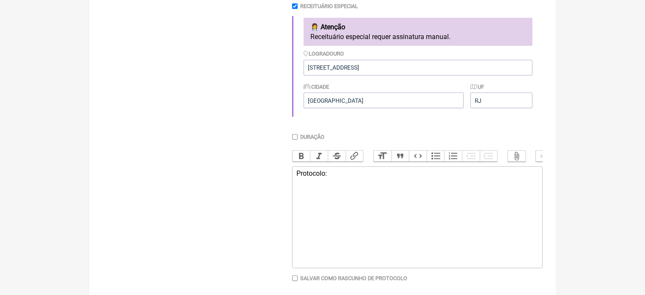
click at [299, 200] on trix-editor "Protocolo:" at bounding box center [417, 217] width 251 height 102
click at [333, 178] on div "Protocolo:" at bounding box center [416, 173] width 241 height 8
type trix-editor "<div>Protocolo:&nbsp;<br><br></div>"
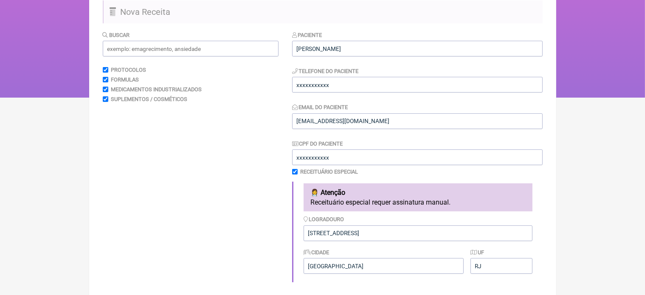
scroll to position [68, 0]
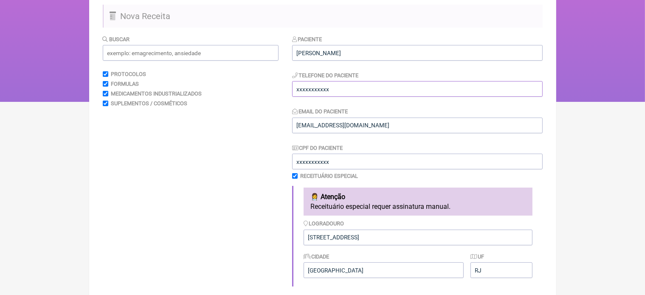
click at [332, 90] on input "xxxxxxxxxxx" at bounding box center [417, 89] width 251 height 16
type input "x"
type input "21"
click at [386, 236] on input "[STREET_ADDRESS]" at bounding box center [418, 238] width 229 height 16
type input "A"
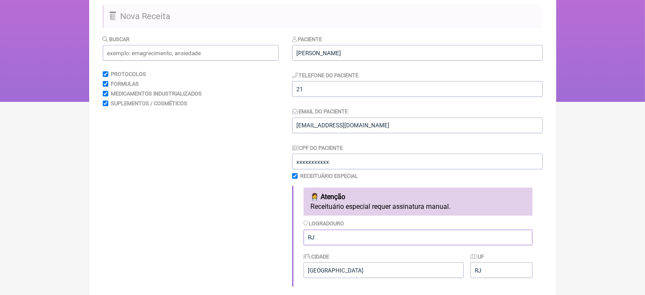
type input "RJ"
click at [313, 90] on input "21" at bounding box center [417, 89] width 251 height 16
type input "21 996470569"
click at [155, 53] on input "text" at bounding box center [191, 53] width 176 height 16
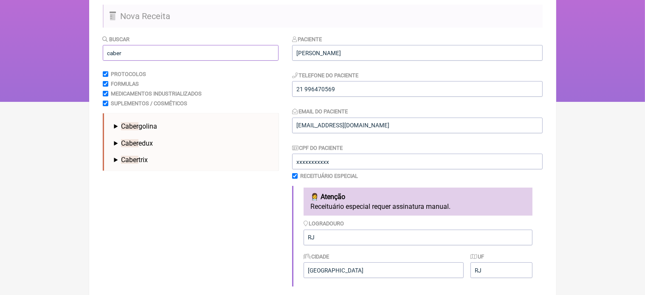
type input "caber"
click at [156, 127] on span "Caber golina" at bounding box center [139, 126] width 36 height 8
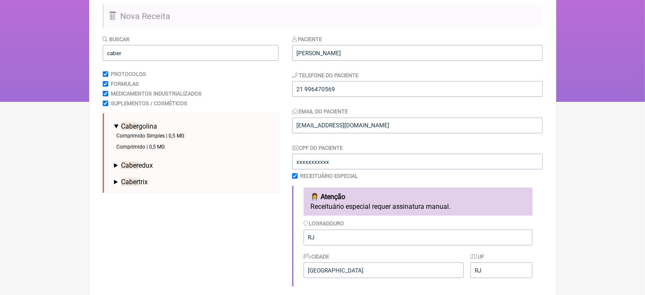
scroll to position [279, 0]
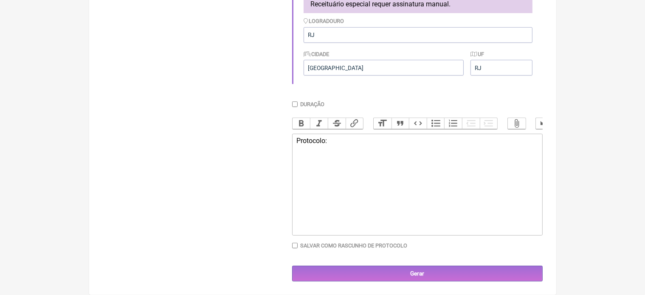
click at [330, 143] on div "Protocolo:" at bounding box center [416, 145] width 241 height 16
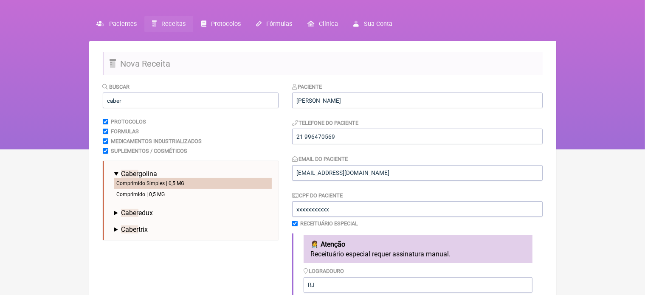
click at [170, 181] on li "Comprimido Simples | 0,5 MG" at bounding box center [193, 183] width 158 height 11
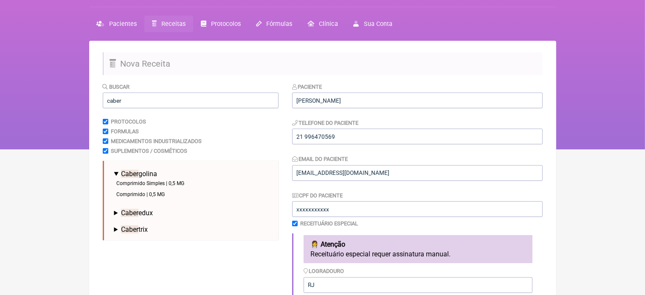
scroll to position [279, 0]
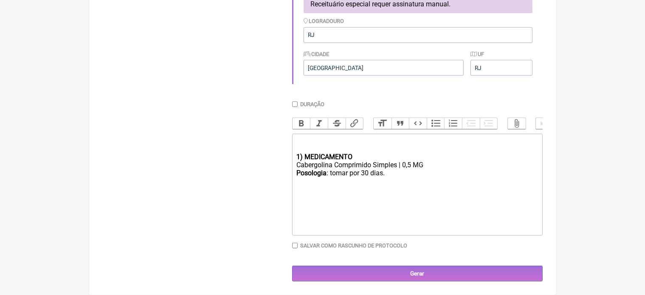
click at [294, 156] on trix-editor "1) MEDICAMENTO Cabergolina Comprimido Simples | 0,5 MG Posologia : tomar por 30…" at bounding box center [417, 185] width 251 height 102
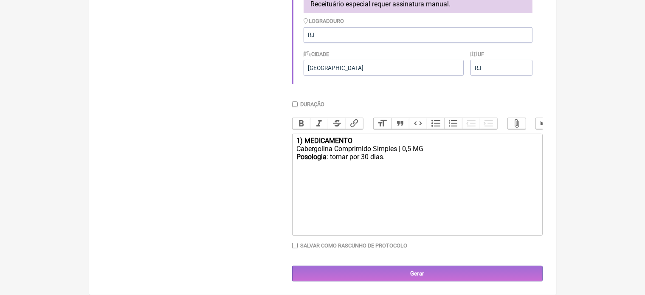
click at [387, 158] on div "Posologia : tomar por 30 dias." at bounding box center [416, 161] width 241 height 16
type trix-editor "<div><strong>1) MEDICAMENTO</strong></div><div>Cabergolina Comprimido Simples |…"
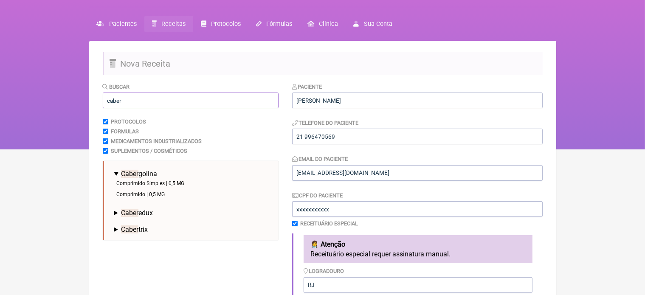
click at [124, 96] on input "caber" at bounding box center [191, 101] width 176 height 16
type input "c"
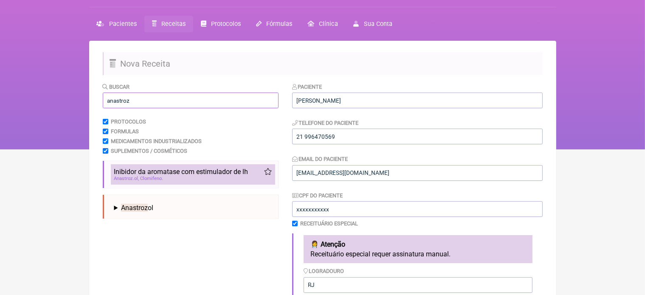
type input "anastroz"
click at [153, 172] on span "Inibidor da aromatase com estimulador de lh" at bounding box center [181, 172] width 134 height 8
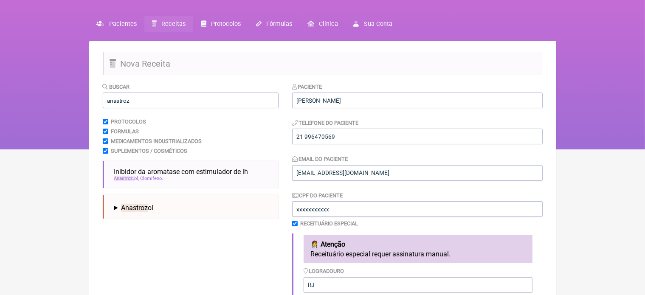
scroll to position [279, 0]
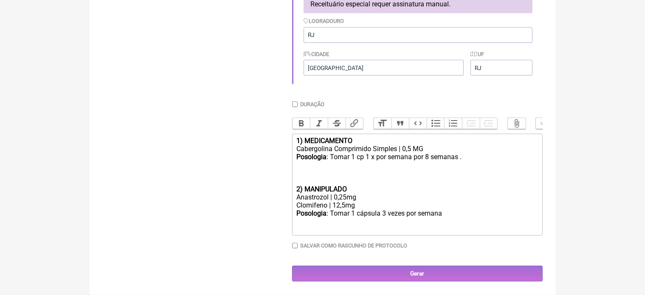
click at [294, 188] on trix-editor "1) MEDICAMENTO Cabergolina Comprimido Simples | 0,5 MG Posologia : Tomar 1 cp 1…" at bounding box center [417, 185] width 251 height 102
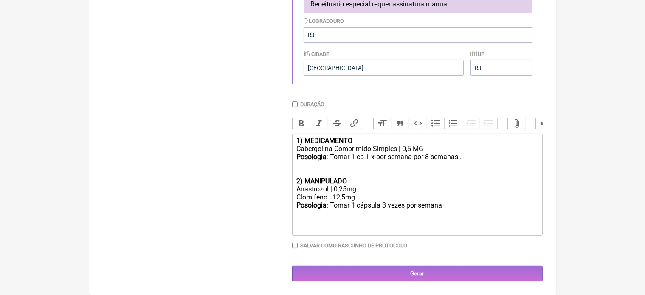
click at [357, 199] on div "Clomifeno | 12,5mg" at bounding box center [416, 197] width 241 height 8
click at [386, 199] on div "Posologia : Tomar 1 cápsula 3 vezes por semana ㅤ" at bounding box center [416, 201] width 241 height 17
click at [448, 200] on div "Posologia : Tomar 1 cápsula 2 vezes por semana ㅤ" at bounding box center [416, 201] width 241 height 17
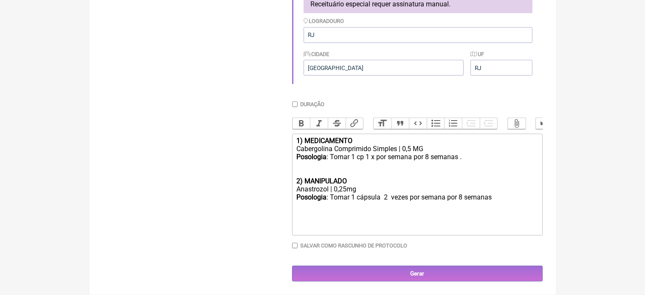
click at [447, 199] on div "Posologia : Tomar 1 cápsula 2 vezes por semana por 8 semanas ㅤ" at bounding box center [416, 201] width 241 height 17
click at [352, 182] on div "Posologia : Tomar 1 cp 1 x por semana por 8 semanas . 2) MANIPULADO" at bounding box center [416, 169] width 241 height 32
click at [357, 137] on div "1) MEDICAMENTO" at bounding box center [416, 141] width 241 height 8
click at [526, 200] on div "Posologia : Tomar 1 cápsula 2 vezes por semana ( Seg,Qui) por 8 semanas ㅤ" at bounding box center [416, 201] width 241 height 17
type trix-editor "<div><strong>1) MEDICAMENTO (Prolactina)</strong></div><div>Cabergolina Comprim…"
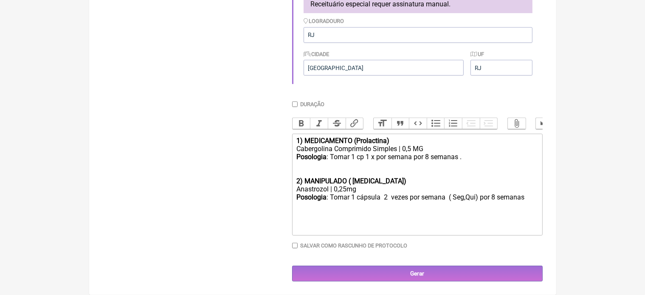
scroll to position [20, 0]
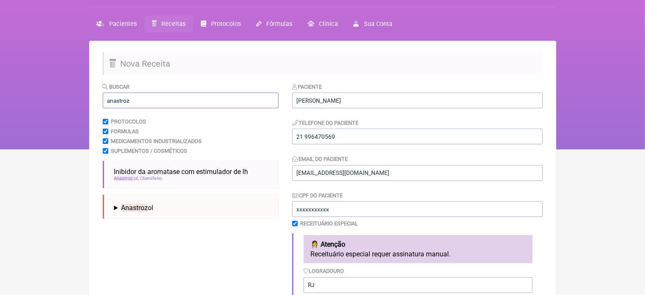
click at [135, 97] on input "anastroz" at bounding box center [191, 101] width 176 height 16
type input "a"
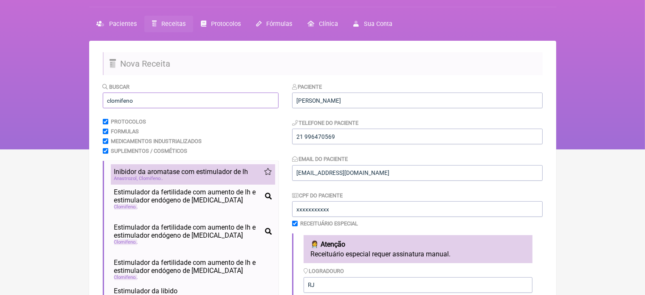
type input "clomifeno"
click at [158, 173] on span "Inibidor da aromatase com estimulador de lh" at bounding box center [181, 172] width 134 height 8
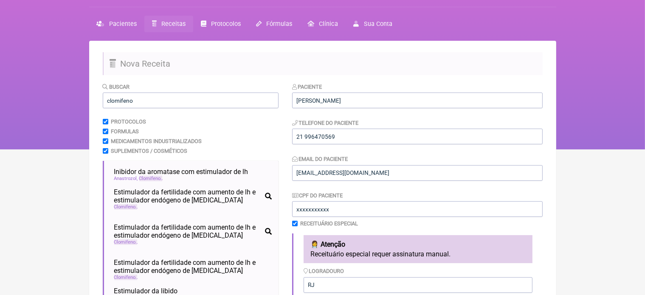
scroll to position [279, 0]
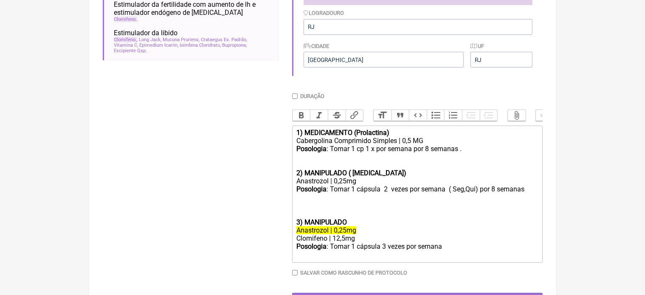
click at [358, 234] on div "Anastrozol | 0,25mg" at bounding box center [416, 230] width 241 height 8
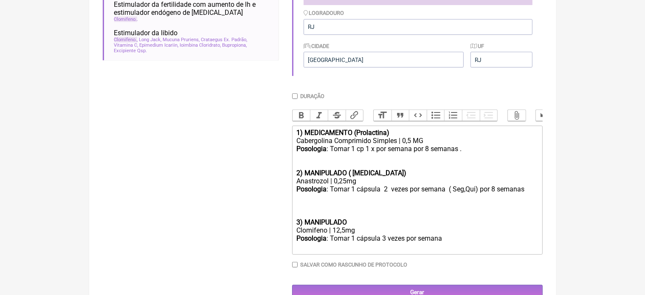
click at [355, 234] on div "Clomifeno | 12,5mg" at bounding box center [416, 230] width 241 height 8
click at [445, 250] on div "Posologia : Tomar 1 cápsula 3 vezes por semana ㅤ" at bounding box center [416, 242] width 241 height 17
click at [294, 231] on trix-editor "1) MEDICAMENTO (Prolactina) Cabergolina Comprimido Simples | 0,5 MG Posologia :…" at bounding box center [417, 190] width 251 height 129
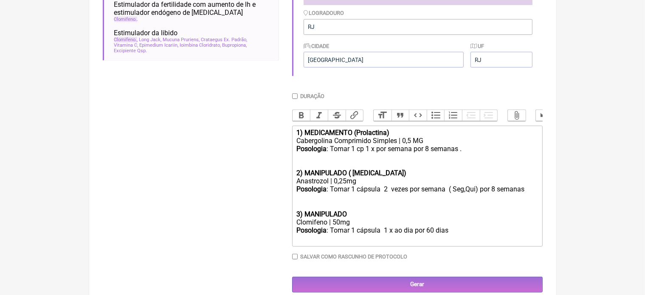
click at [353, 218] on div "Posologia : Tomar 1 cápsula 2 vezes por semana ( Seg,Qui) por 8 semanas ㅤ 3) MA…" at bounding box center [416, 201] width 241 height 33
click at [458, 241] on div "Posologia : Tomar 1 cápsula 1 x ao dia por 60 dias ㅤ" at bounding box center [416, 234] width 241 height 17
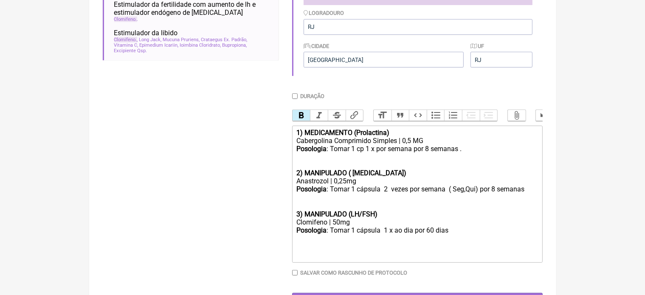
click at [375, 218] on strong "3) MANIPULADO (LH/FSH)" at bounding box center [336, 214] width 81 height 8
click at [462, 242] on div "Posologia : Tomar 1 cápsula 1 x ao dia por 60 dias ㅤ" at bounding box center [416, 242] width 241 height 33
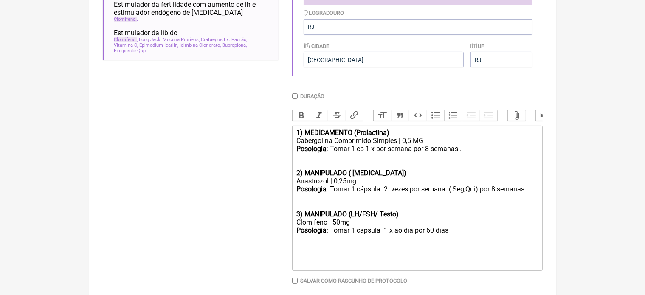
type trix-editor "<div><strong>1) MEDICAMENTO (Prolactina)</strong></div><div>Cabergolina Comprim…"
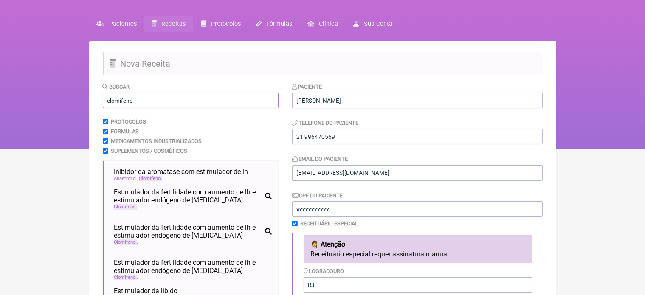
click at [145, 100] on input "clomifeno" at bounding box center [191, 101] width 176 height 16
type input "c"
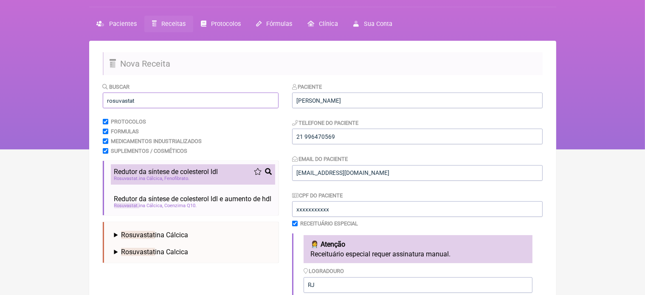
type input "rosuvastat"
click at [161, 175] on span "Redutor da síntese de colesterol ldl" at bounding box center [166, 172] width 104 height 8
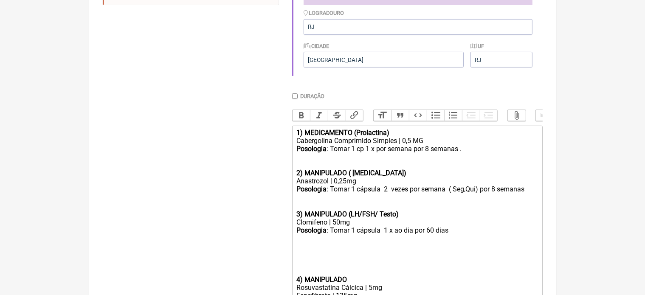
scroll to position [373, 0]
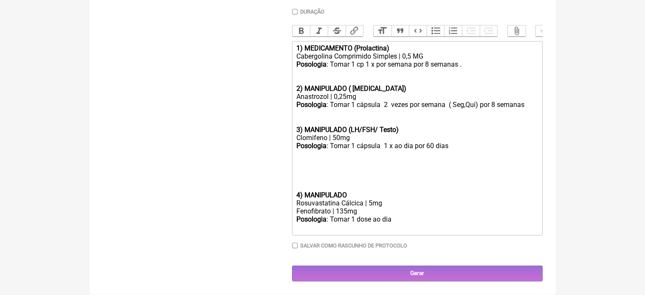
click at [293, 195] on trix-editor "1) MEDICAMENTO (Prolactina) Cabergolina Comprimido Simples | 0,5 MG Posologia :…" at bounding box center [417, 138] width 251 height 194
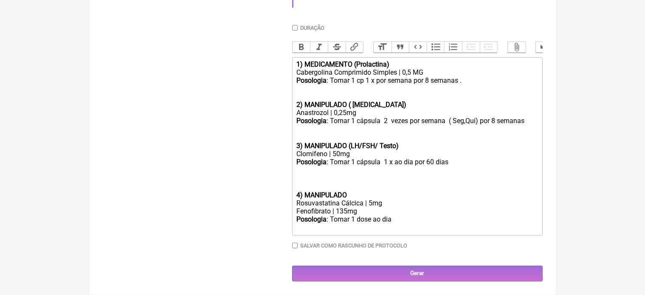
scroll to position [349, 0]
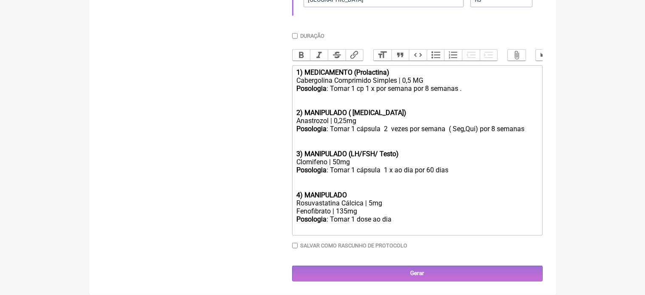
click at [373, 203] on div "Rosuvastatina Cálcica | 5mg" at bounding box center [416, 203] width 241 height 8
click at [347, 214] on div "Fenofibrato | 135mg" at bounding box center [416, 211] width 241 height 8
click at [397, 220] on div "Posologia : Tomar 1 dose ao dia ㅤ" at bounding box center [416, 223] width 241 height 17
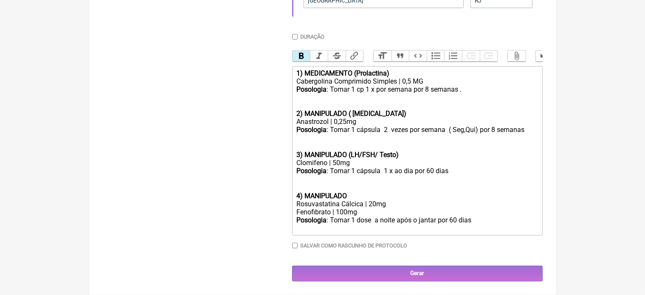
click at [358, 196] on div "Posologia : Tomar 1 cápsula 1 x ao dia por 60 dias ㅤ 4) MANIPULADO" at bounding box center [416, 183] width 241 height 33
click at [486, 223] on div "Posologia : Tomar 1 dose a noite após o jantar por 60 dias" at bounding box center [416, 224] width 241 height 16
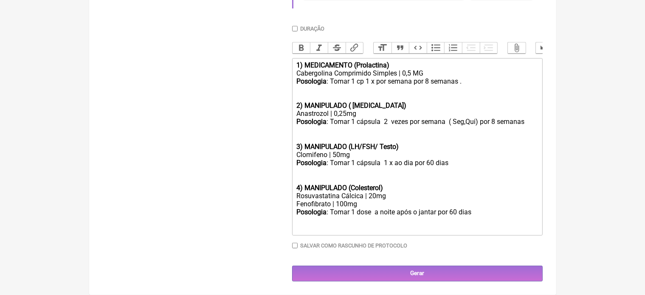
type trix-editor "<div><strong>1) MEDICAMENTO (Prolactina)</strong></div><div>Cabergolina Comprim…"
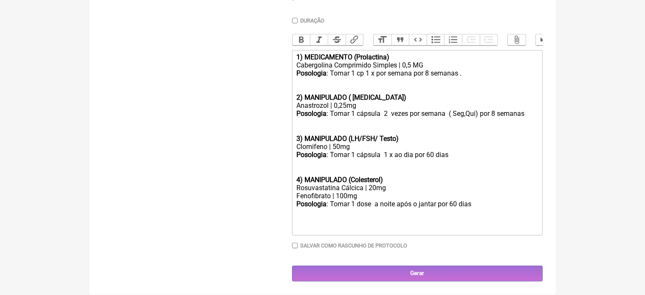
scroll to position [106, 0]
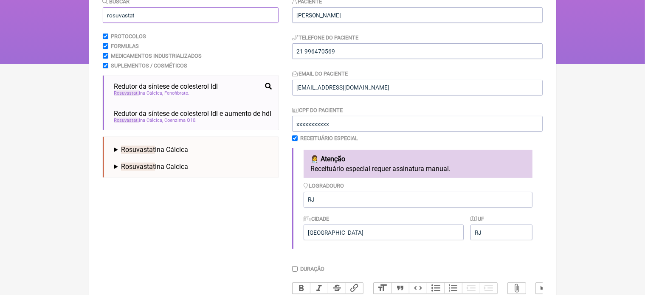
click at [162, 14] on input "rosuvastat" at bounding box center [191, 15] width 176 height 16
type input "r"
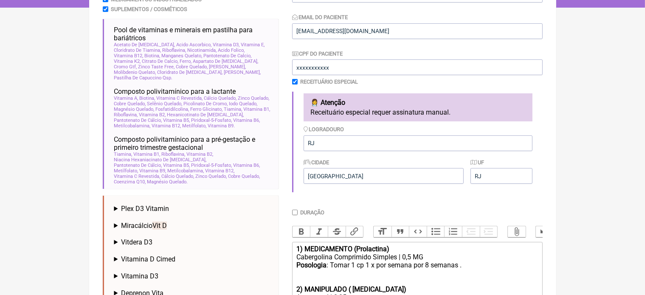
scroll to position [196, 0]
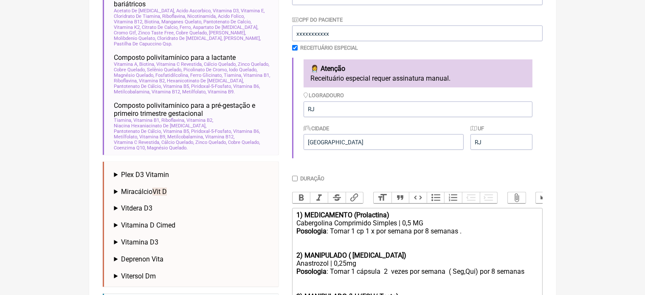
type input "Vit d"
click at [148, 207] on span "Vitdera D3" at bounding box center [136, 208] width 31 height 8
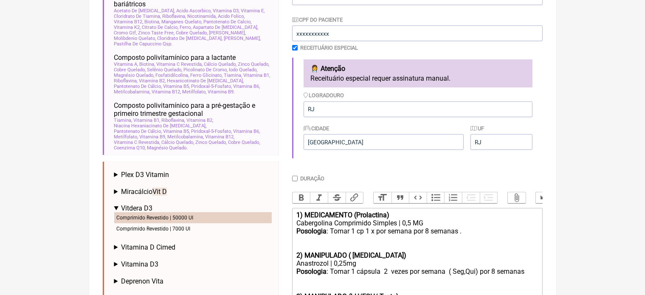
click at [156, 216] on li "Comprimido Revestido | 50000 UI" at bounding box center [193, 217] width 158 height 11
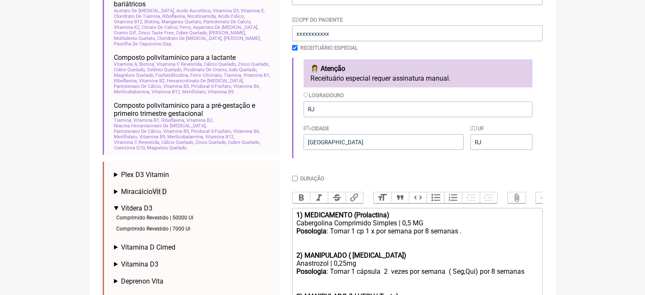
scroll to position [397, 0]
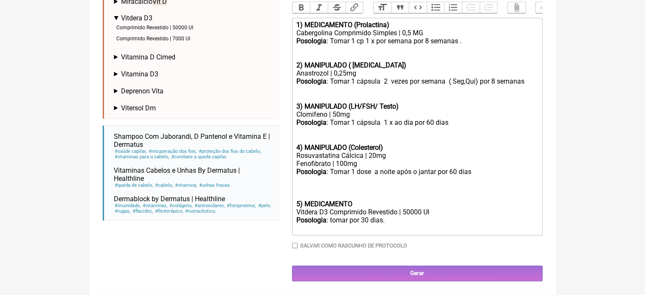
click at [294, 206] on trix-editor "1) MEDICAMENTO (Prolactina) Cabergolina Comprimido Simples | 0,5 MG Posologia :…" at bounding box center [417, 127] width 251 height 218
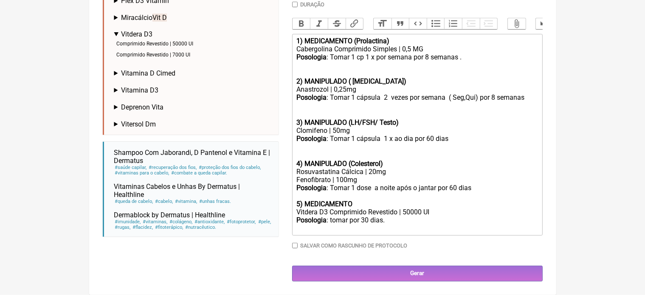
scroll to position [389, 0]
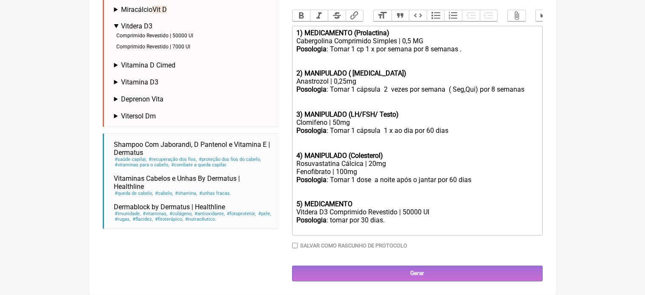
click at [356, 203] on div "Posologia : Tomar 1 dose a noite após o jantar por 60 dias 5) MEDICAMENTO" at bounding box center [416, 192] width 241 height 32
click at [387, 223] on div "Posologia : tomar por 30 dias." at bounding box center [416, 224] width 241 height 16
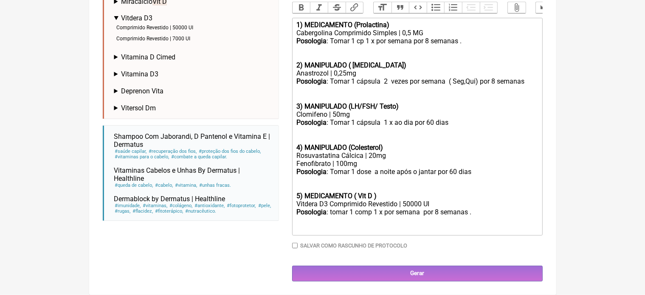
type trix-editor "<div><strong>1) MEDICAMENTO (Prolactina)</strong></div><div>Cabergolina Comprim…"
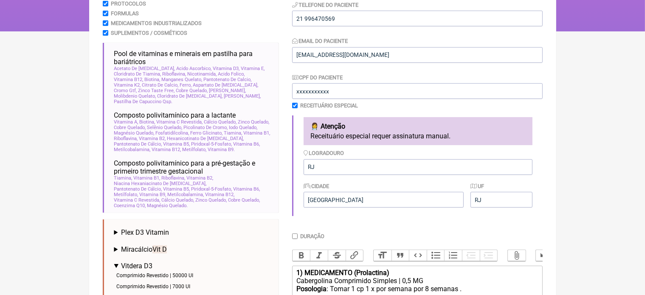
scroll to position [0, 0]
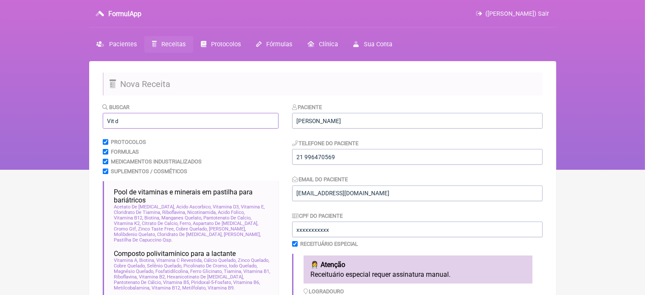
click at [155, 124] on input "Vit d" at bounding box center [191, 121] width 176 height 16
type input "V"
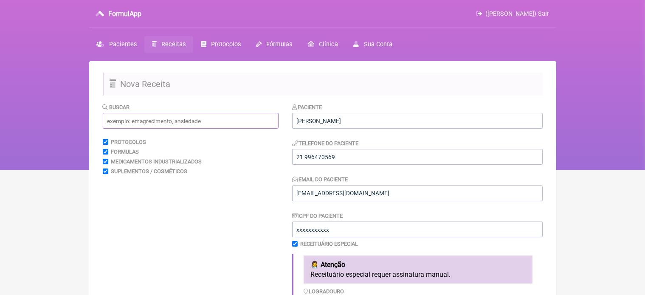
click at [121, 121] on input "text" at bounding box center [191, 121] width 176 height 16
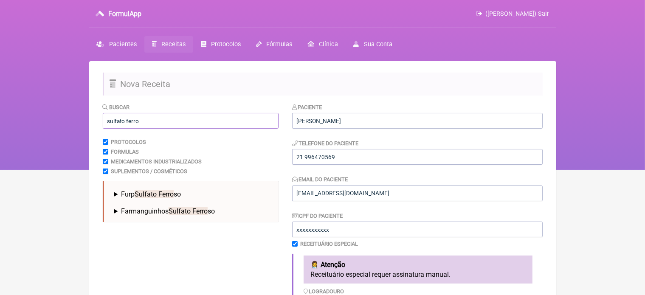
type input "sulfato ferro"
click at [158, 193] on span "Sulfato Ferro" at bounding box center [154, 194] width 39 height 8
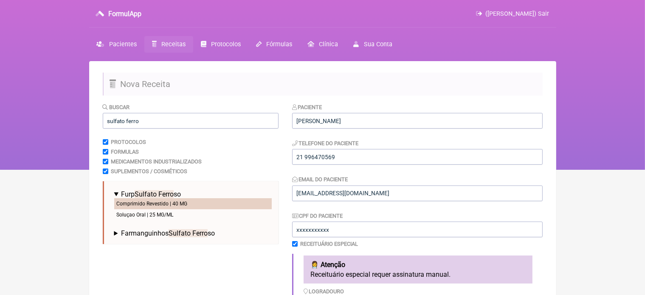
click at [182, 202] on li "Comprimido Revestido | 40 MG" at bounding box center [193, 203] width 158 height 11
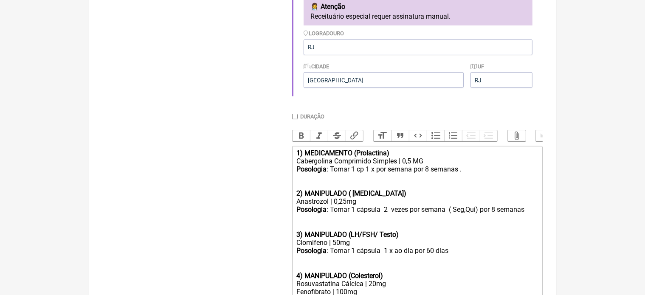
scroll to position [437, 0]
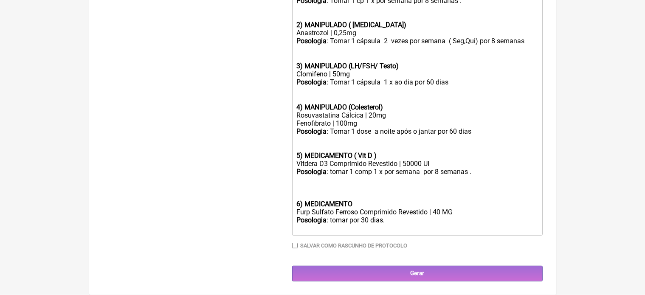
click at [296, 203] on trix-editor "1) MEDICAMENTO (Prolactina) Cabergolina Comprimido Simples | 0,5 MG Posologia :…" at bounding box center [417, 106] width 251 height 258
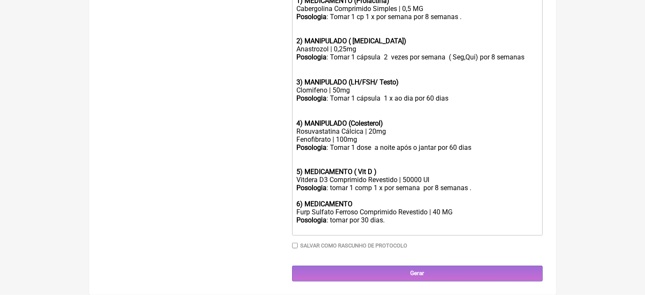
scroll to position [429, 0]
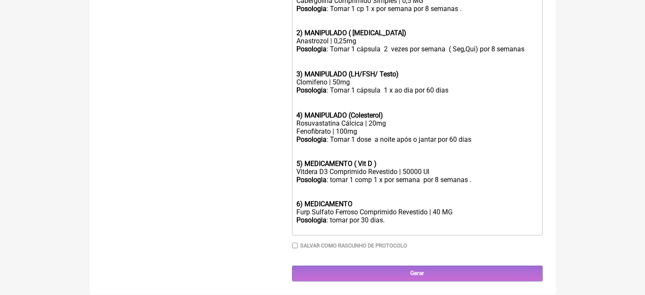
click at [388, 222] on div "Posologia : tomar por 30 dias." at bounding box center [416, 224] width 241 height 16
type trix-editor "<div><strong>1) MEDICAMENTO (Prolactina)</strong></div><div>Cabergolina Comprim…"
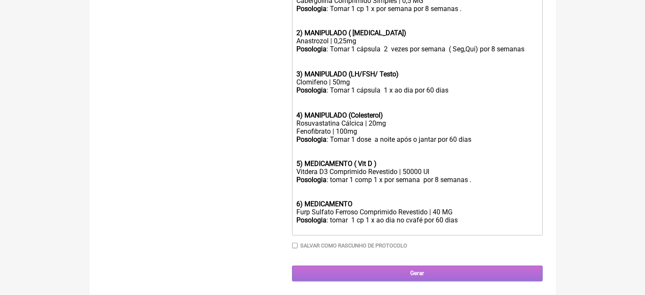
click at [416, 273] on input "Gerar" at bounding box center [417, 274] width 251 height 16
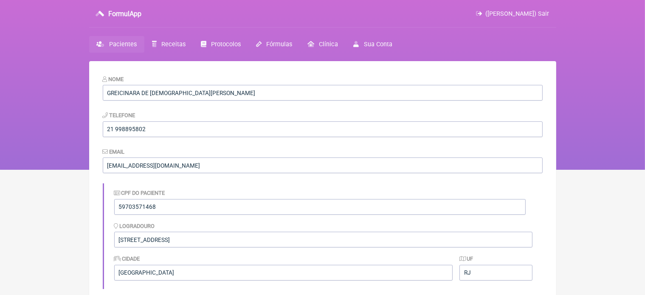
click at [124, 47] on span "Pacientes" at bounding box center [123, 44] width 28 height 7
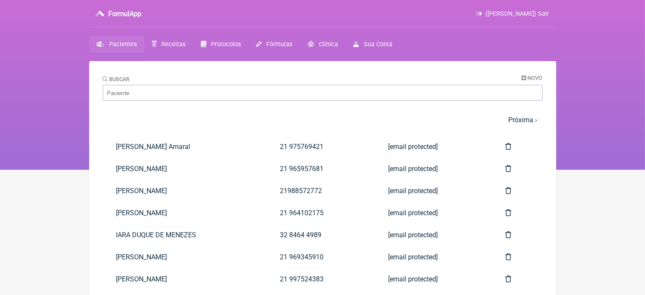
click at [111, 46] on span "Pacientes" at bounding box center [123, 44] width 28 height 7
click at [175, 50] on link "Receitas" at bounding box center [168, 44] width 49 height 17
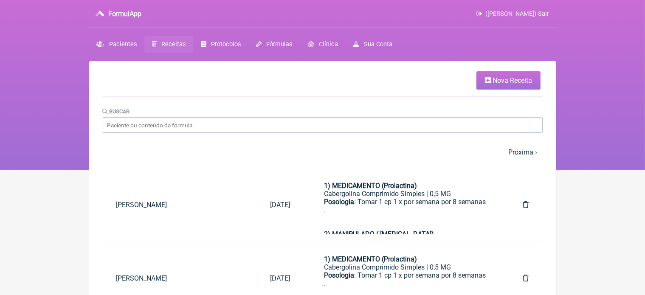
click at [505, 81] on span "Nova Receita" at bounding box center [512, 80] width 39 height 8
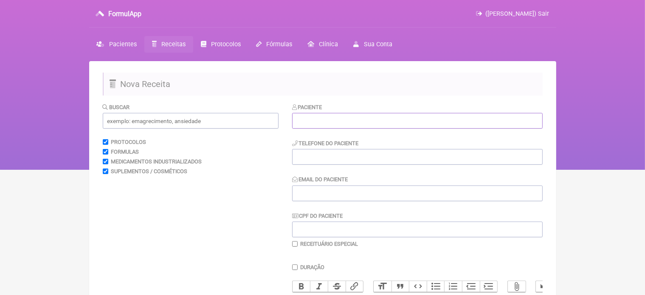
click at [385, 116] on input "text" at bounding box center [417, 121] width 251 height 16
type input "Lizete [PERSON_NAME]"
click at [333, 156] on input "tel" at bounding box center [417, 157] width 251 height 16
type input "21 964073035"
click at [338, 192] on input "Email do Paciente" at bounding box center [417, 194] width 251 height 16
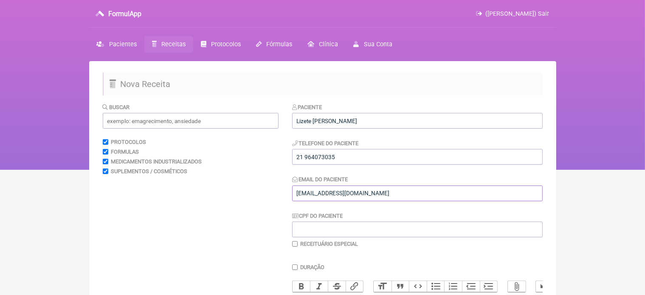
type input "[EMAIL_ADDRESS][DOMAIN_NAME]"
click at [332, 226] on input "CPF do Paciente" at bounding box center [417, 230] width 251 height 16
type input "73919128753"
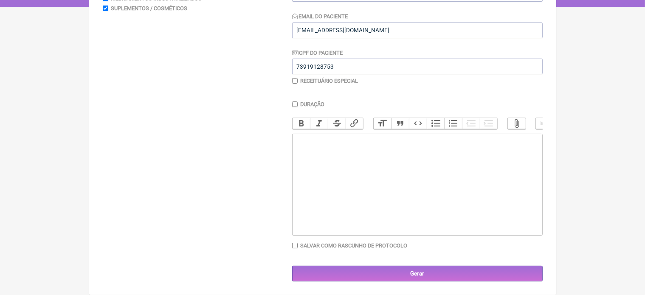
click at [321, 164] on trix-editor at bounding box center [417, 185] width 251 height 102
paste trix-editor "<div><strong><br>Exame solicitado:</strong><br> Ressonância Magnética do joelho…"
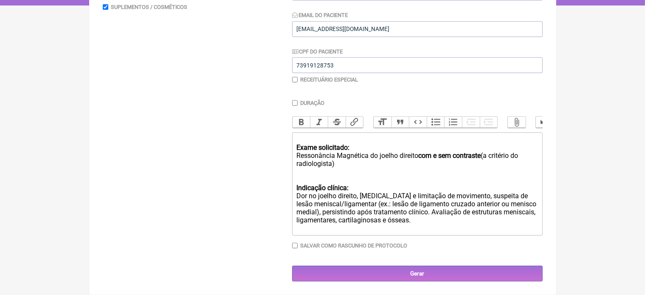
click at [318, 148] on strong "Exame solicitado:" at bounding box center [322, 148] width 53 height 8
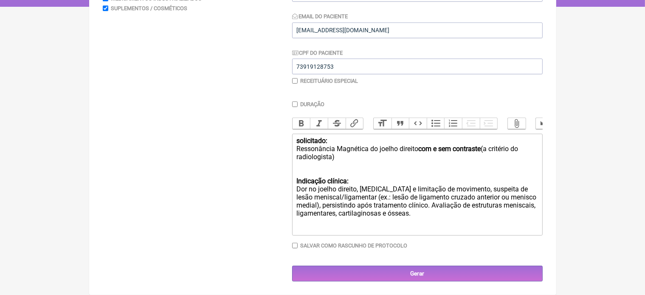
click at [302, 139] on strong "solicitado:" at bounding box center [311, 141] width 31 height 8
click at [335, 156] on div "Solicitado: Ressonância Magnética do joelho direito com e sem contraste (a crit…" at bounding box center [416, 153] width 241 height 32
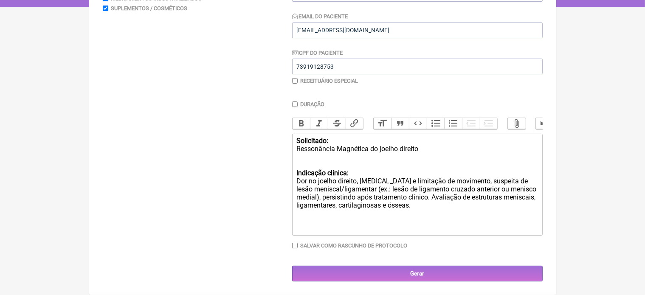
click at [295, 173] on trix-editor "Solicitado: Ressonância Magnética do joelho direito Indicação clínica: Dor no j…" at bounding box center [417, 185] width 251 height 102
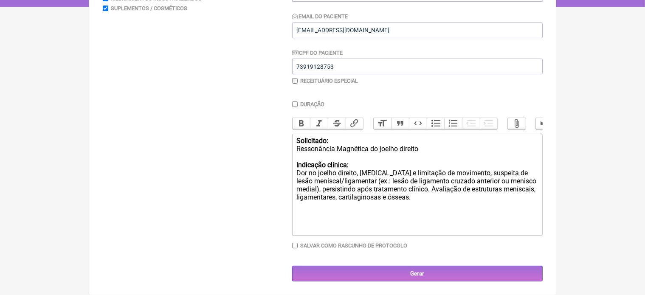
click at [319, 186] on div "Indicação clínica: Dor no joelho direito, edema e limitação de movimento, suspe…" at bounding box center [416, 185] width 241 height 48
type trix-editor "<div><strong>&nbsp;Solicitado:</strong><br> Ressonância Magnética do joelho dir…"
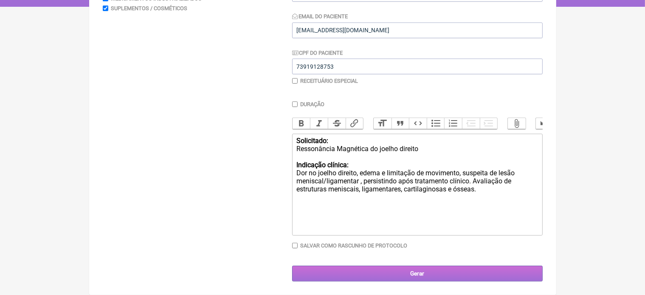
click at [409, 273] on input "Gerar" at bounding box center [417, 274] width 251 height 16
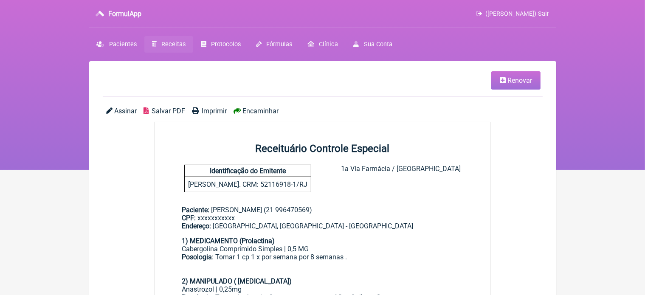
click at [214, 111] on span "Imprimir" at bounding box center [214, 111] width 25 height 8
click at [510, 78] on span "Renovar" at bounding box center [519, 80] width 25 height 8
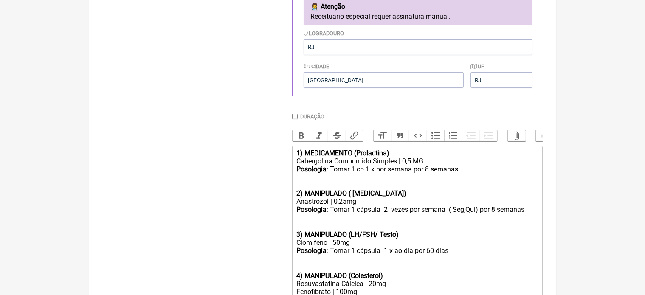
scroll to position [429, 0]
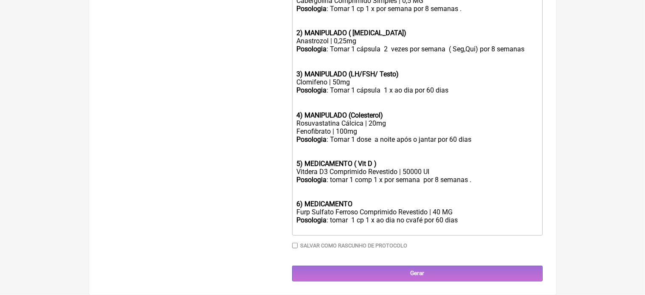
click at [411, 221] on div "Posologia : tomar 1 cp 1 x ao dia no cvafé por 60 dias" at bounding box center [416, 224] width 241 height 16
type trix-editor "<lor><ipsumd>8) SITAMETCONS (Adipiscing)</elitse></doe><tem>Incididuntu Laboree…"
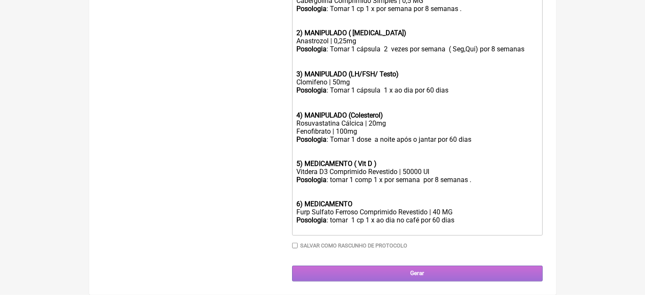
click at [423, 272] on input "Gerar" at bounding box center [417, 274] width 251 height 16
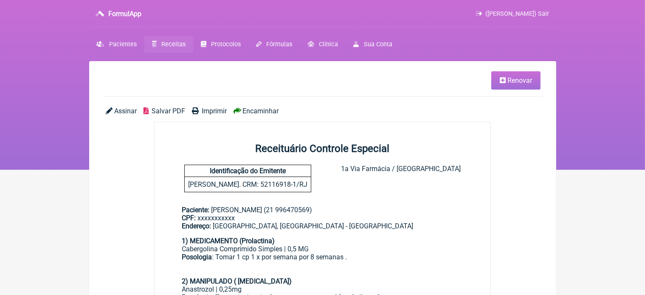
click at [211, 110] on span "Imprimir" at bounding box center [214, 111] width 25 height 8
click at [514, 83] on span "Renovar" at bounding box center [519, 80] width 25 height 8
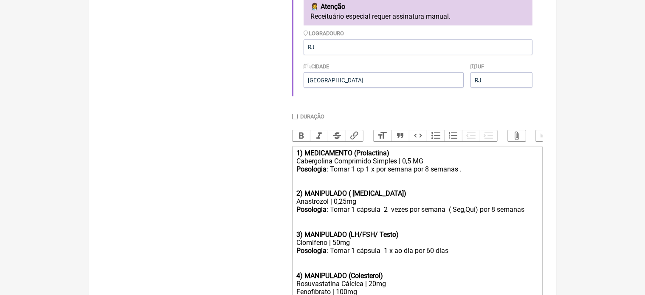
scroll to position [429, 0]
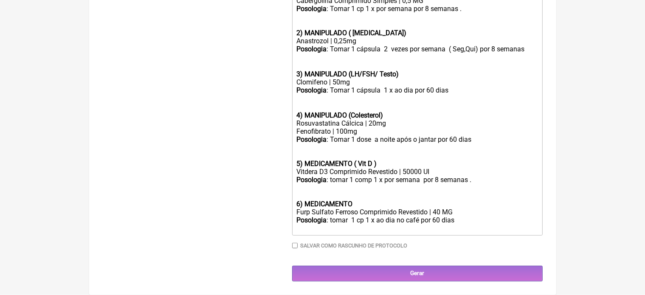
click at [465, 220] on div "Posologia : tomar 1 cp 1 x ao dia no café por 60 dias" at bounding box center [416, 224] width 241 height 16
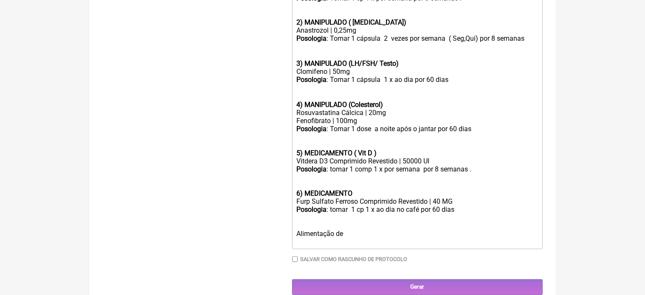
click at [297, 242] on div "Posologia : tomar 1 cp 1 x ao dia no café por 60 dias Alimentação de" at bounding box center [416, 226] width 241 height 40
click at [366, 246] on div "Posologia : tomar 1 cp 1 x ao dia no café por 60 dias Fazer Alimentação de" at bounding box center [416, 226] width 241 height 40
click at [363, 245] on div "Posologia : tomar 1 cp 1 x ao dia no café por 60 dias Fazer Alimentação depadrão" at bounding box center [416, 226] width 241 height 40
type trix-editor "<div><strong>1) MEDICAMENTO (Prolactina)</strong></div><div>Cabergolina Comprim…"
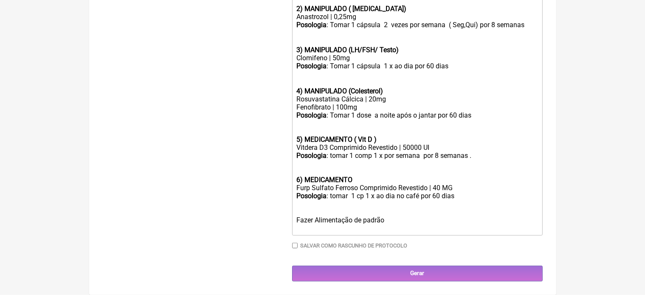
scroll to position [454, 0]
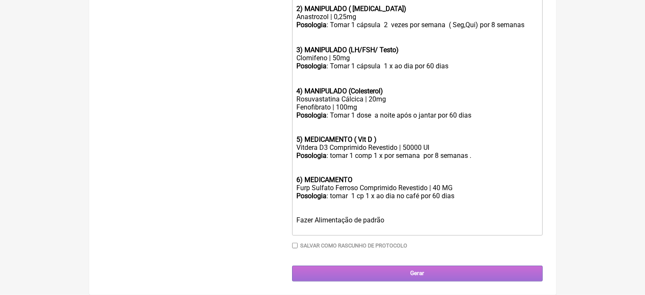
click at [420, 277] on input "Gerar" at bounding box center [417, 274] width 251 height 16
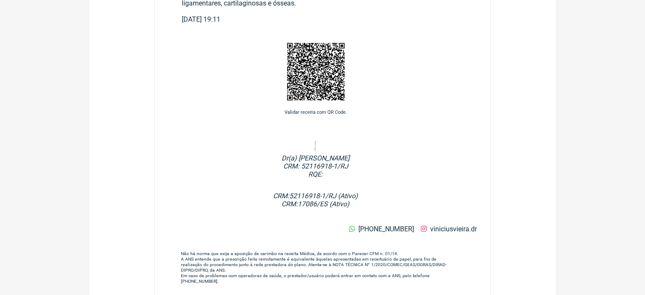
scroll to position [2, 0]
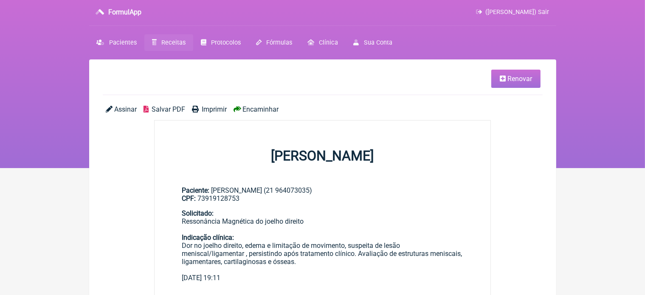
click at [259, 109] on span "Encaminhar" at bounding box center [260, 109] width 36 height 8
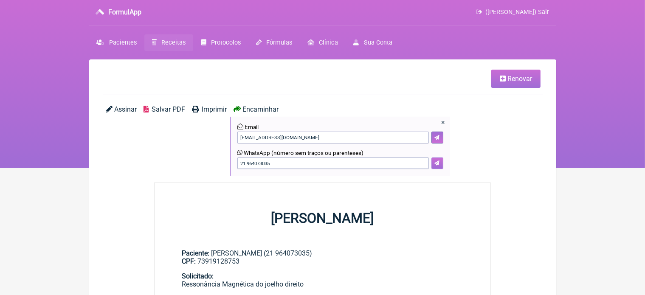
click at [438, 162] on icon at bounding box center [436, 163] width 5 height 5
click at [214, 109] on span "Imprimir" at bounding box center [214, 109] width 25 height 8
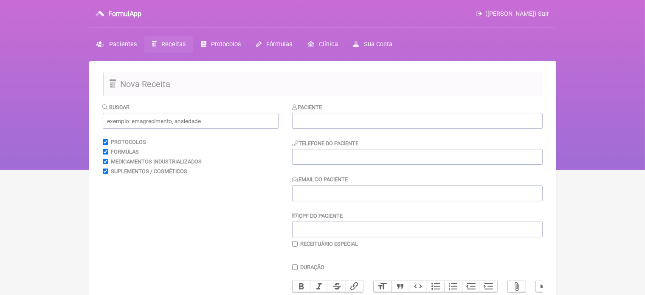
click at [546, 11] on span "([PERSON_NAME]) Sair" at bounding box center [518, 13] width 64 height 7
